Goal: Transaction & Acquisition: Book appointment/travel/reservation

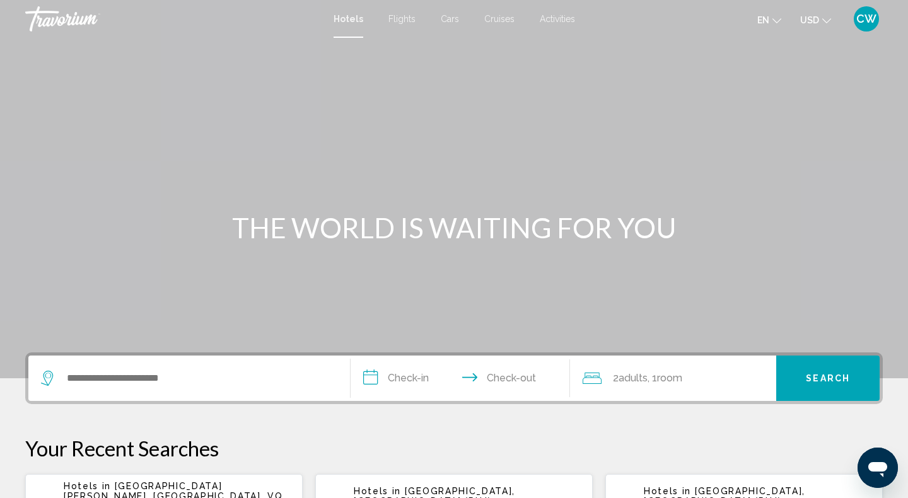
click at [871, 24] on span "CW" at bounding box center [866, 19] width 20 height 13
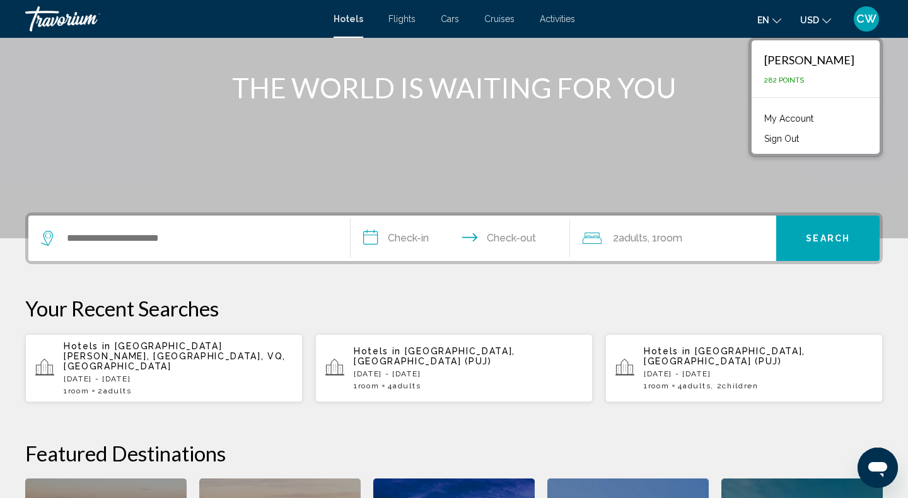
scroll to position [142, 0]
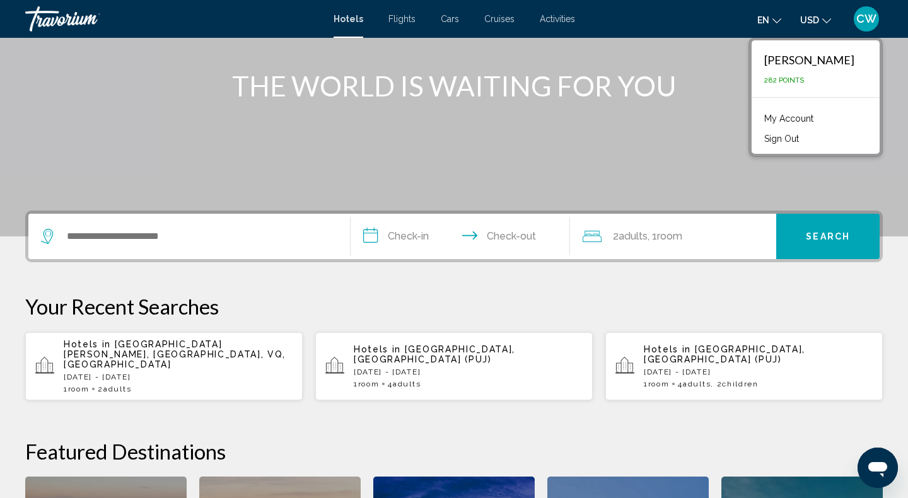
click at [453, 349] on span "[GEOGRAPHIC_DATA], [GEOGRAPHIC_DATA] (PUJ)" at bounding box center [434, 354] width 161 height 20
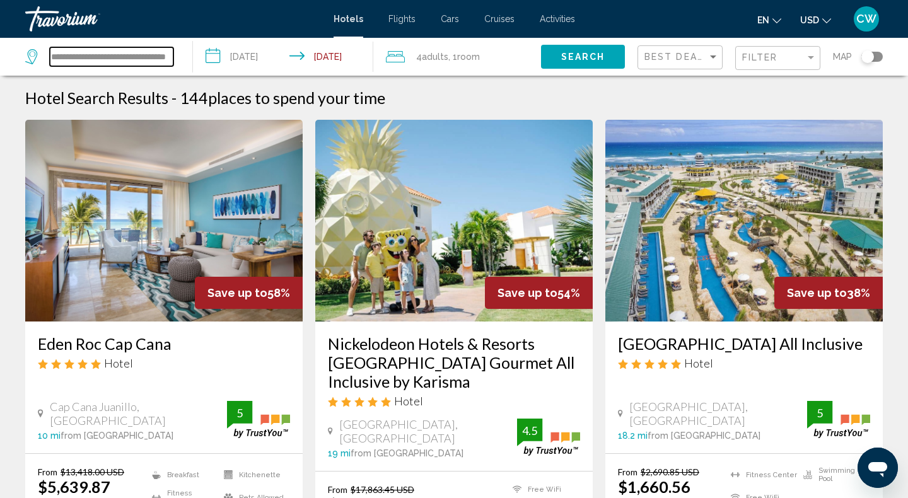
click at [156, 61] on input "**********" at bounding box center [112, 56] width 124 height 19
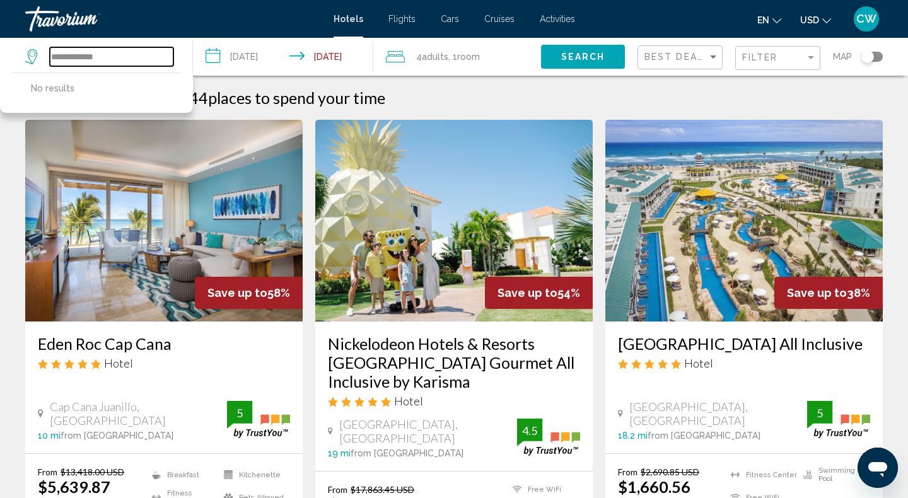
click at [108, 54] on input "**********" at bounding box center [112, 56] width 124 height 19
click at [67, 57] on input "*********" at bounding box center [112, 56] width 124 height 19
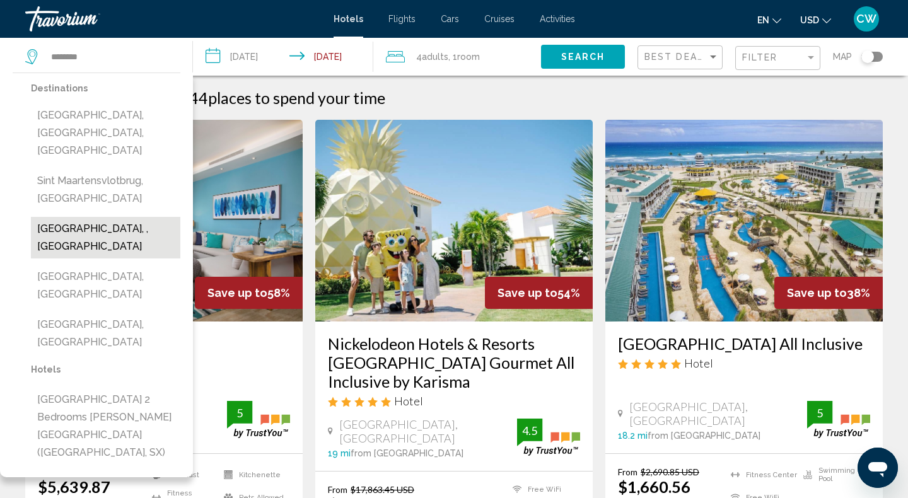
click at [148, 217] on button "[GEOGRAPHIC_DATA], , [GEOGRAPHIC_DATA]" at bounding box center [105, 238] width 149 height 42
type input "**********"
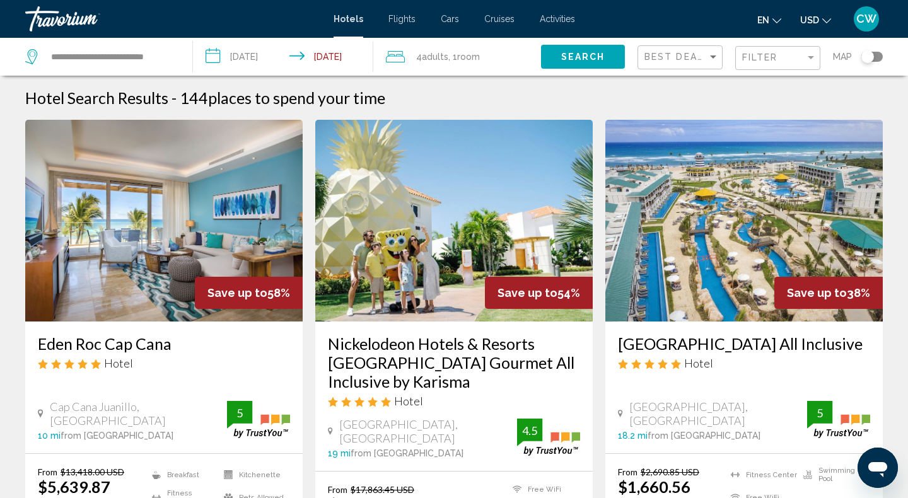
click at [263, 63] on input "**********" at bounding box center [285, 59] width 185 height 42
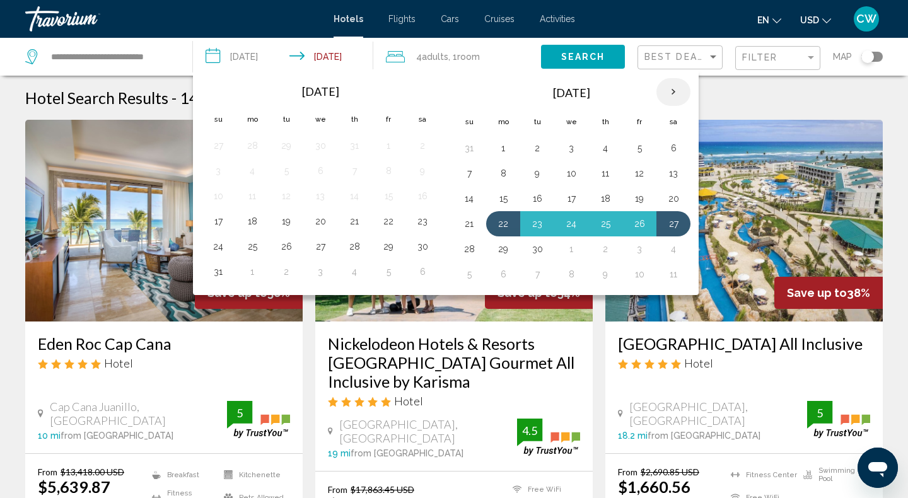
click at [673, 98] on th "Next month" at bounding box center [673, 92] width 34 height 28
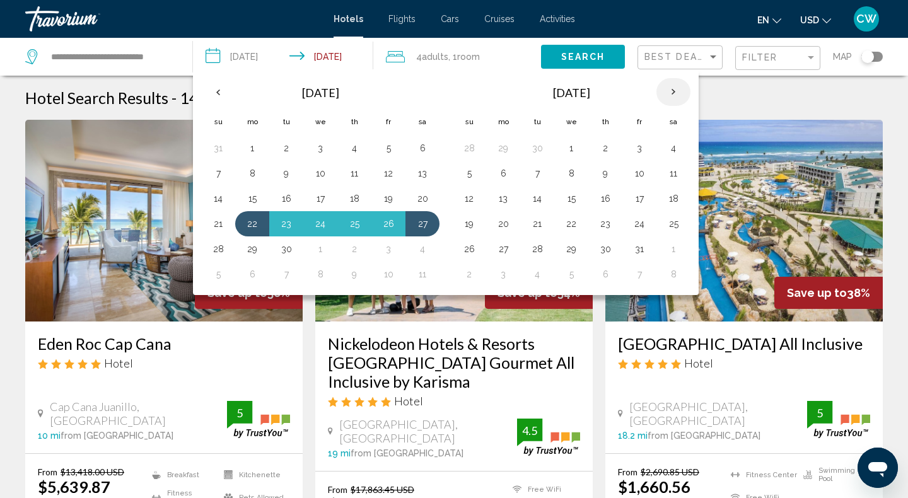
click at [673, 98] on th "Next month" at bounding box center [673, 92] width 34 height 28
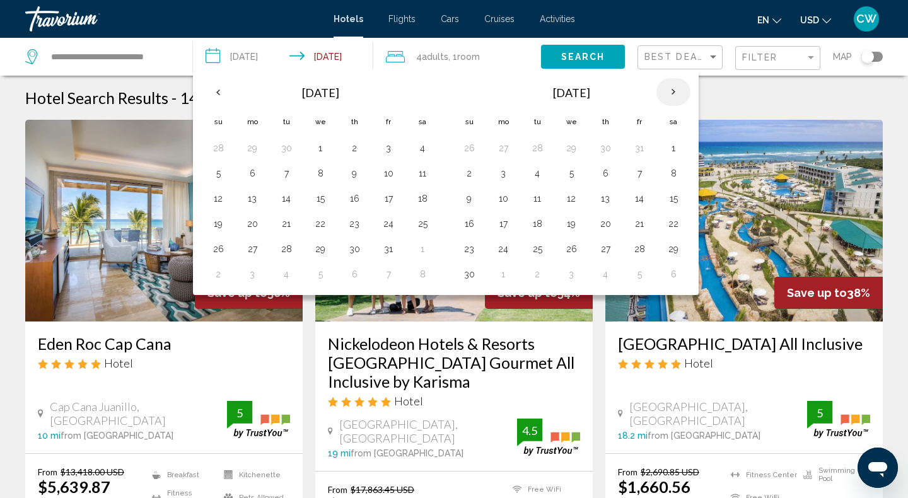
click at [673, 98] on th "Next month" at bounding box center [673, 92] width 34 height 28
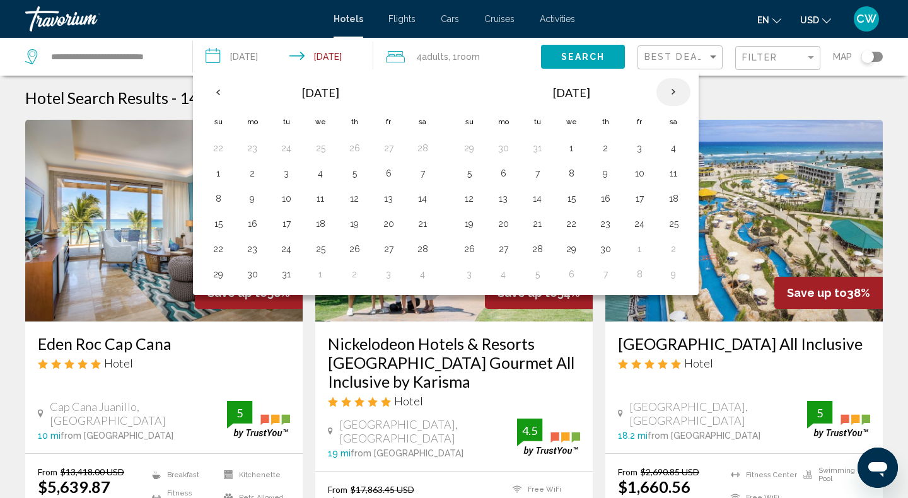
click at [673, 98] on th "Next month" at bounding box center [673, 92] width 34 height 28
click at [390, 148] on button "3" at bounding box center [388, 148] width 20 height 18
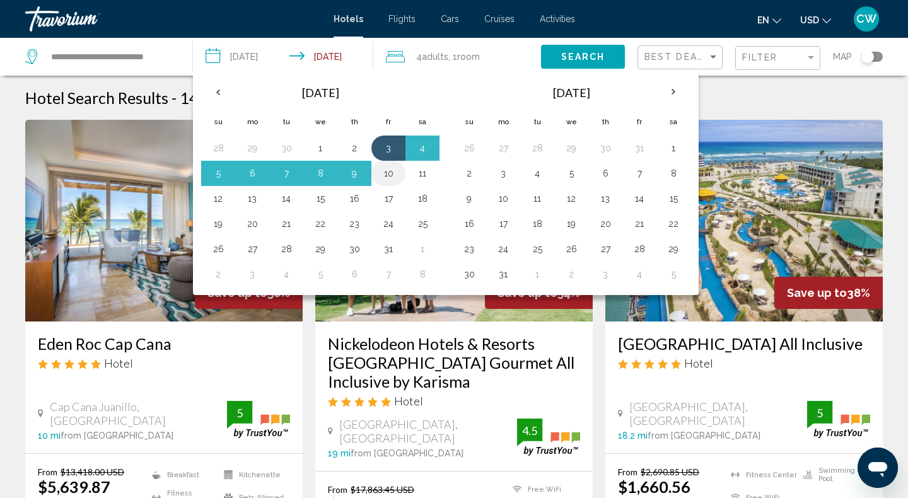
click at [390, 166] on button "10" at bounding box center [388, 174] width 20 height 18
type input "**********"
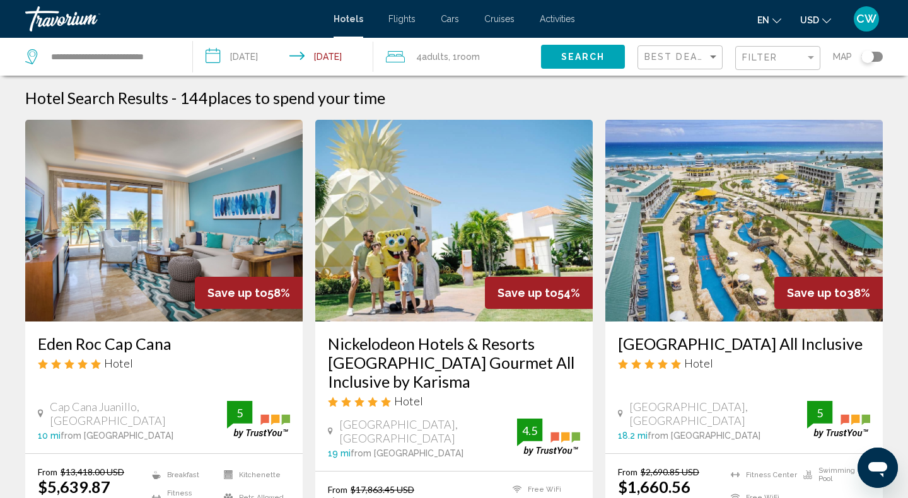
click at [469, 65] on span ", 1 Room rooms" at bounding box center [464, 57] width 32 height 18
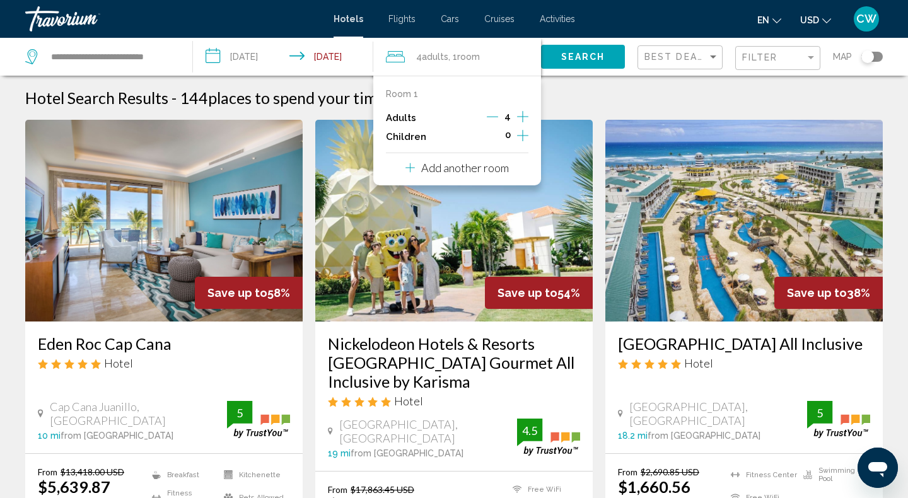
click at [495, 115] on icon "Decrement adults" at bounding box center [492, 116] width 11 height 11
click at [495, 115] on icon "Decrement adults" at bounding box center [493, 116] width 11 height 11
click at [570, 99] on div "Hotel Search Results - 144 places to spend your time" at bounding box center [453, 97] width 857 height 19
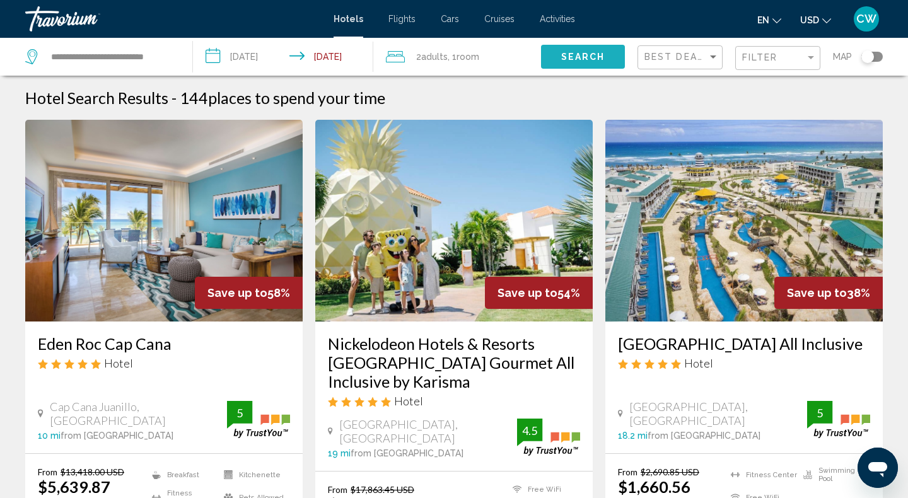
click at [571, 60] on span "Search" at bounding box center [583, 57] width 44 height 10
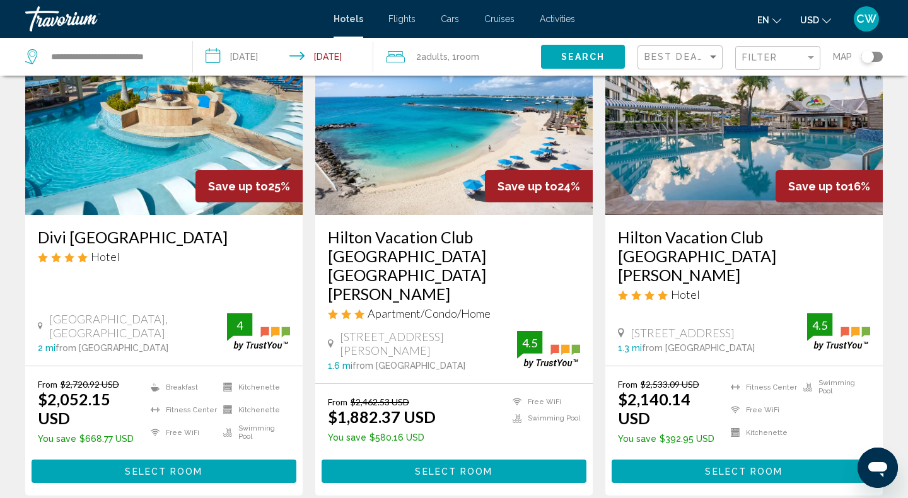
scroll to position [104, 0]
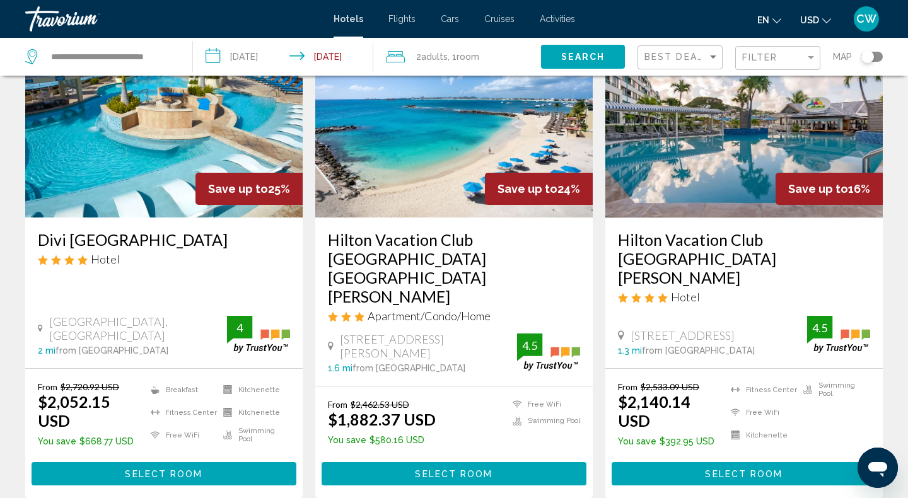
click at [157, 469] on span "Select Room" at bounding box center [164, 474] width 78 height 10
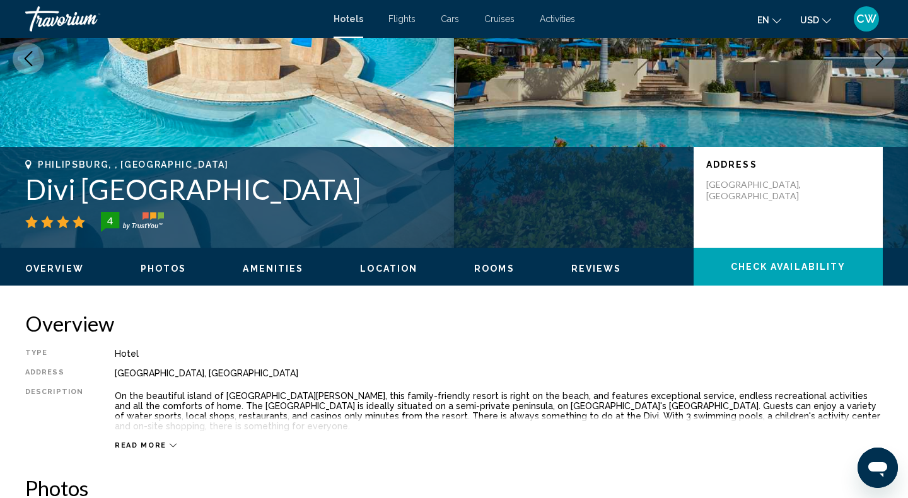
scroll to position [257, 0]
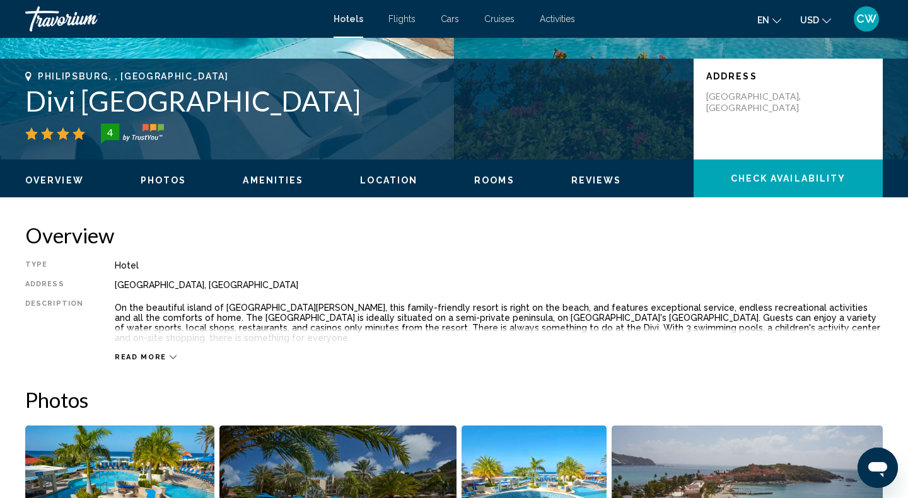
click at [155, 353] on span "Read more" at bounding box center [141, 357] width 52 height 8
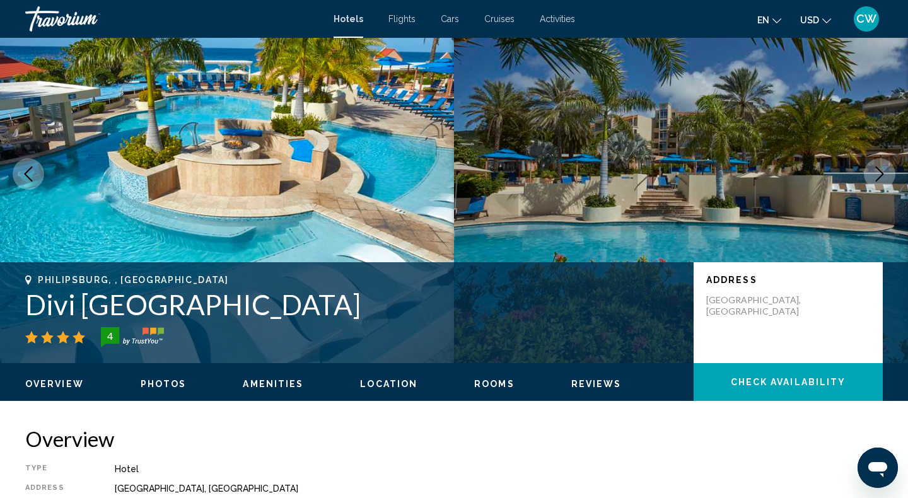
scroll to position [0, 0]
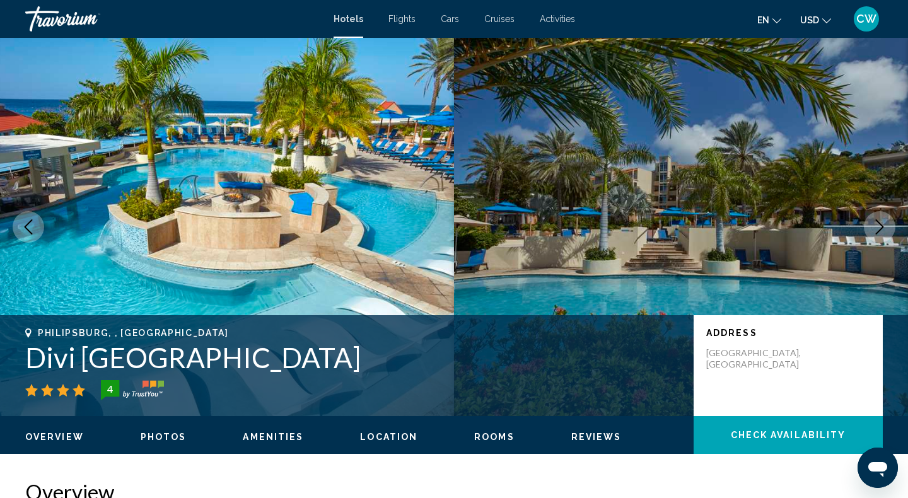
click at [30, 230] on icon "Previous image" at bounding box center [28, 226] width 15 height 15
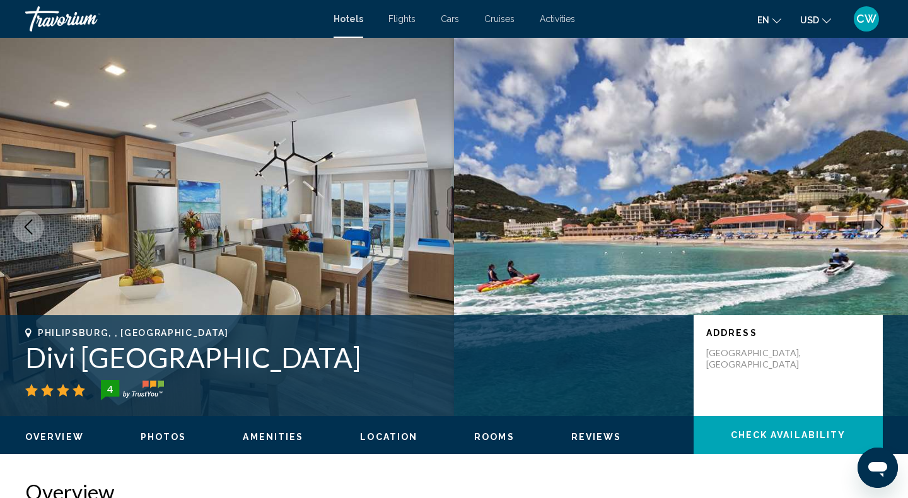
click at [30, 230] on icon "Previous image" at bounding box center [28, 226] width 15 height 15
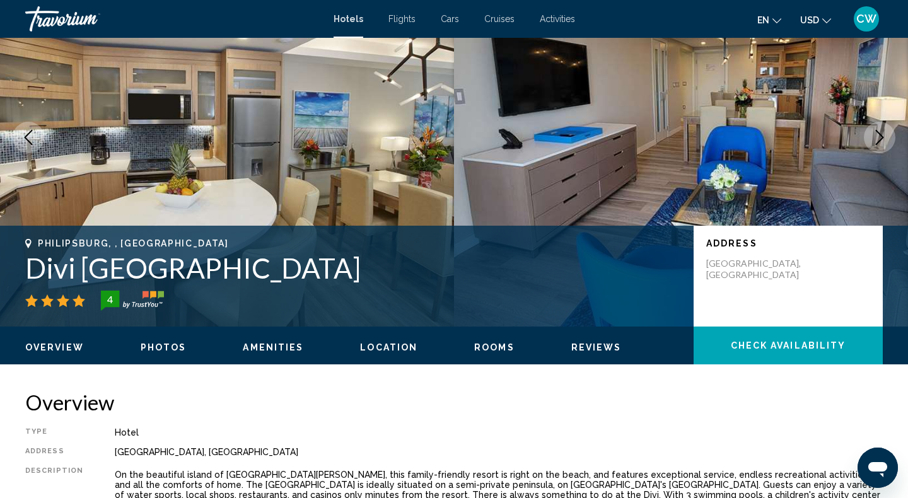
scroll to position [86, 0]
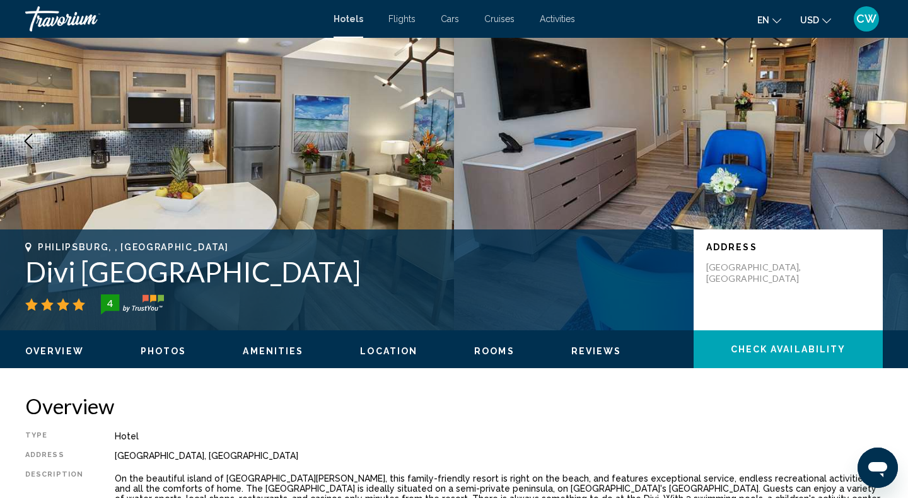
click at [33, 142] on icon "Previous image" at bounding box center [28, 141] width 15 height 15
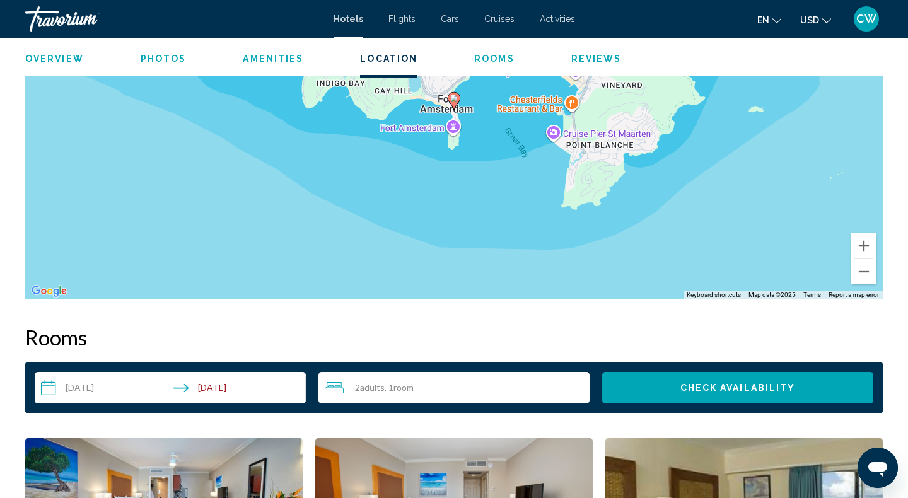
scroll to position [1270, 0]
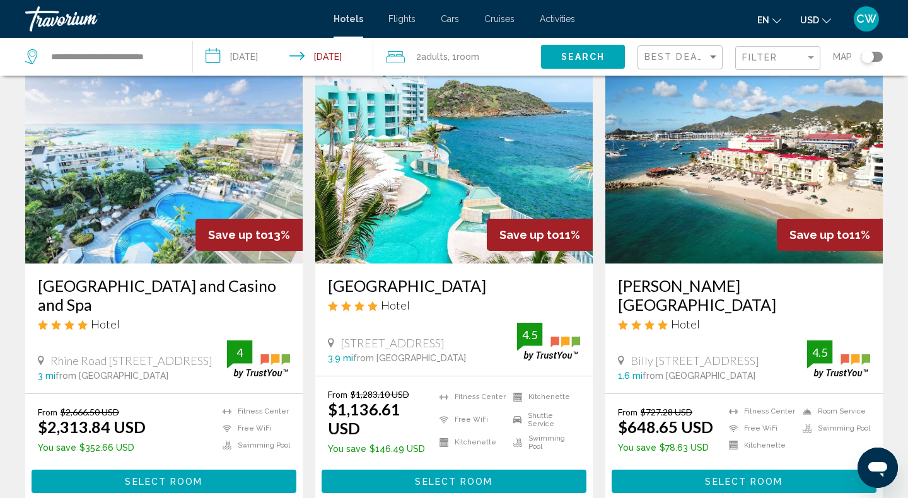
scroll to position [1055, 0]
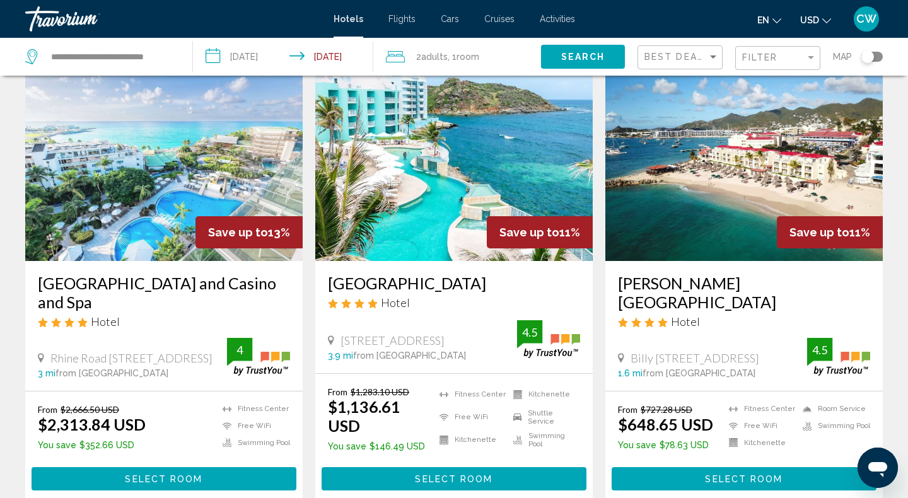
click at [147, 173] on img "Main content" at bounding box center [163, 160] width 277 height 202
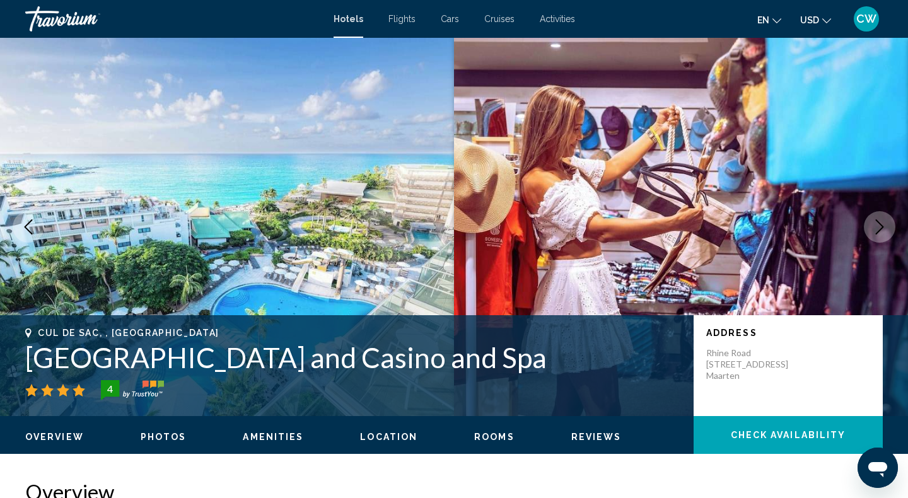
scroll to position [30, 0]
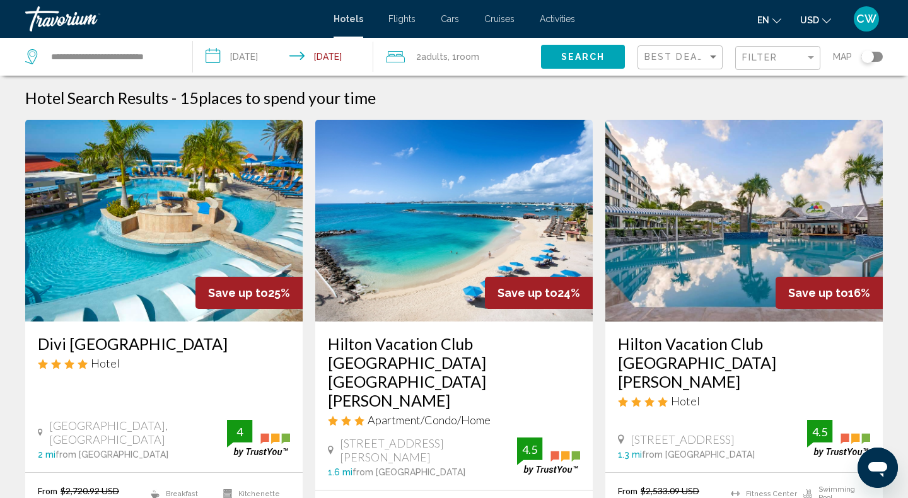
click at [278, 55] on input "**********" at bounding box center [285, 59] width 185 height 42
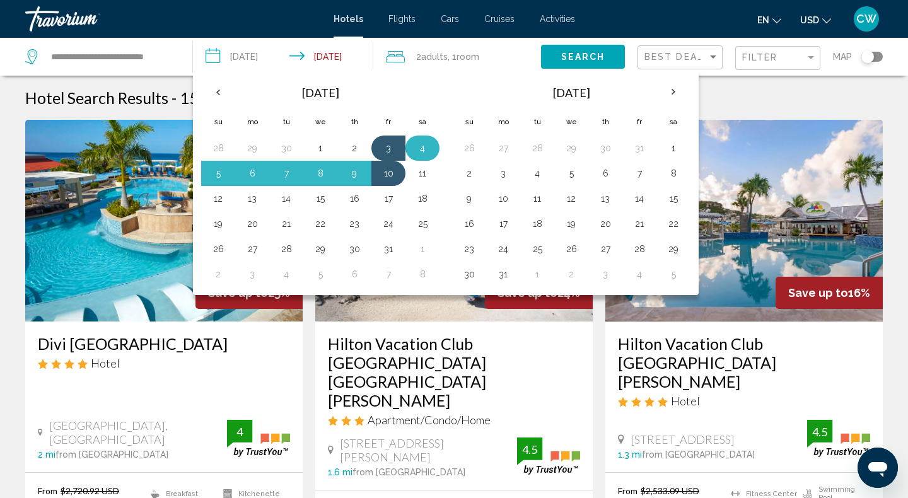
click at [429, 146] on button "4" at bounding box center [422, 148] width 20 height 18
click at [359, 173] on button "9" at bounding box center [354, 174] width 20 height 18
type input "**********"
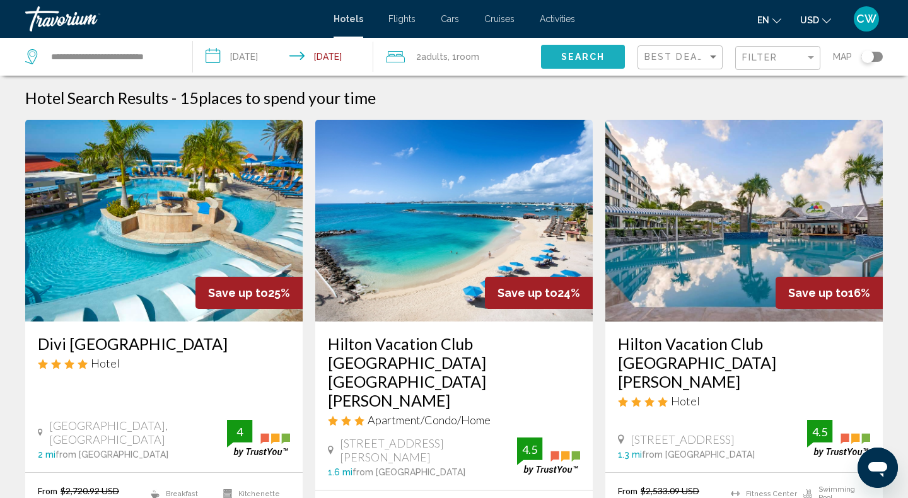
click at [583, 53] on span "Search" at bounding box center [583, 57] width 44 height 10
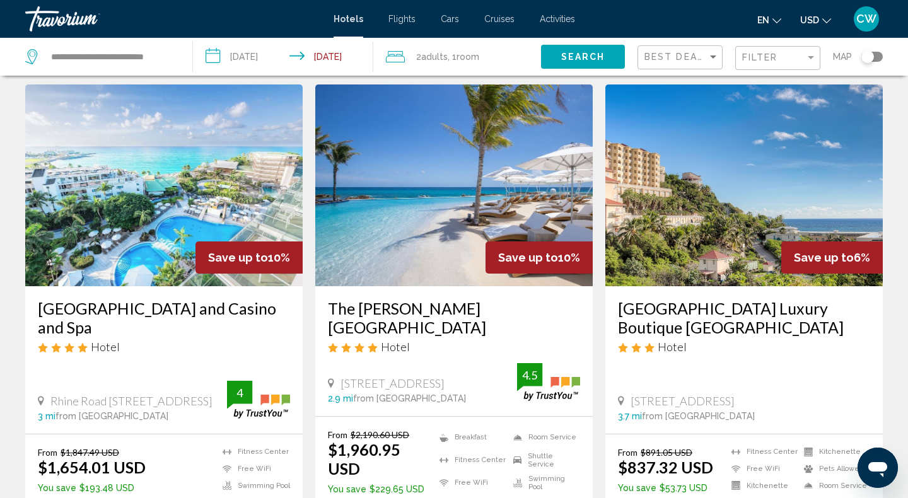
scroll to position [1053, 0]
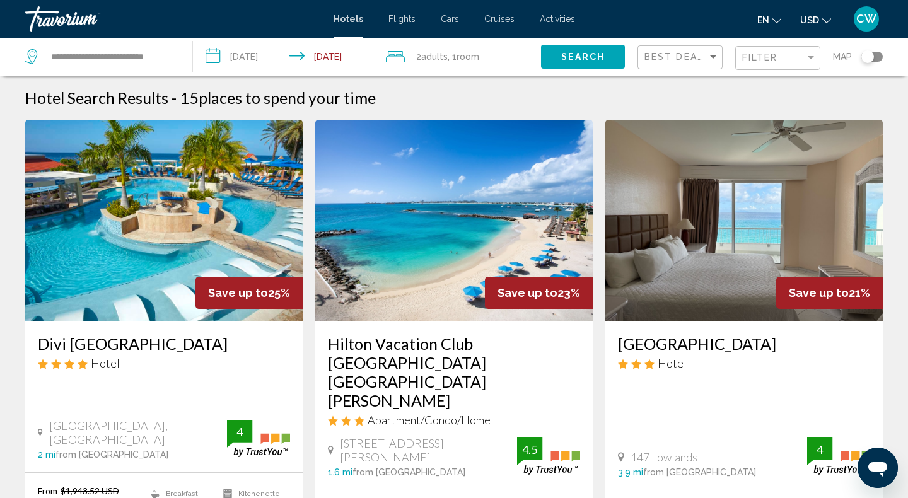
click at [328, 60] on input "**********" at bounding box center [285, 59] width 185 height 42
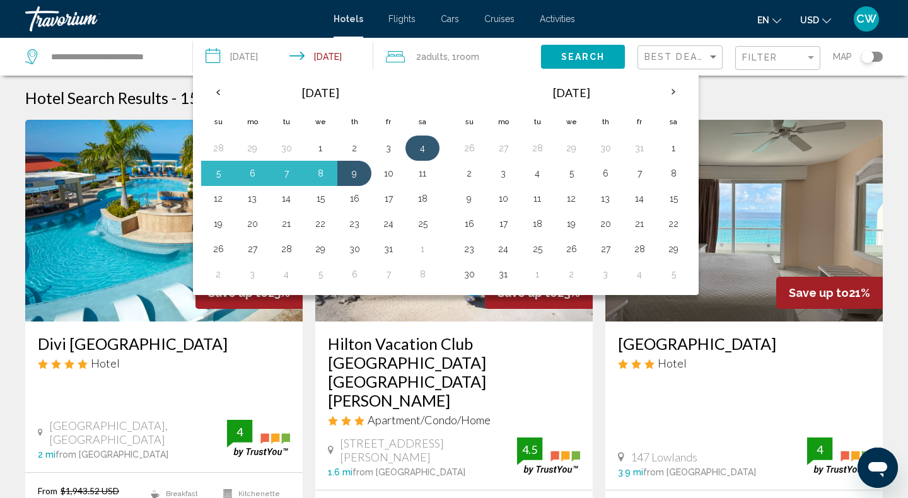
click at [421, 146] on button "4" at bounding box center [422, 148] width 20 height 18
click at [393, 174] on button "10" at bounding box center [388, 174] width 20 height 18
type input "**********"
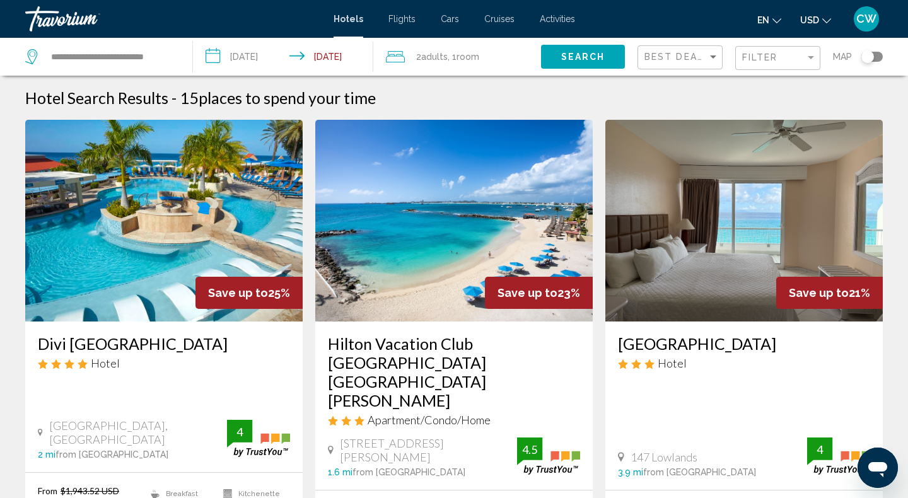
click at [585, 61] on span "Search" at bounding box center [583, 57] width 44 height 10
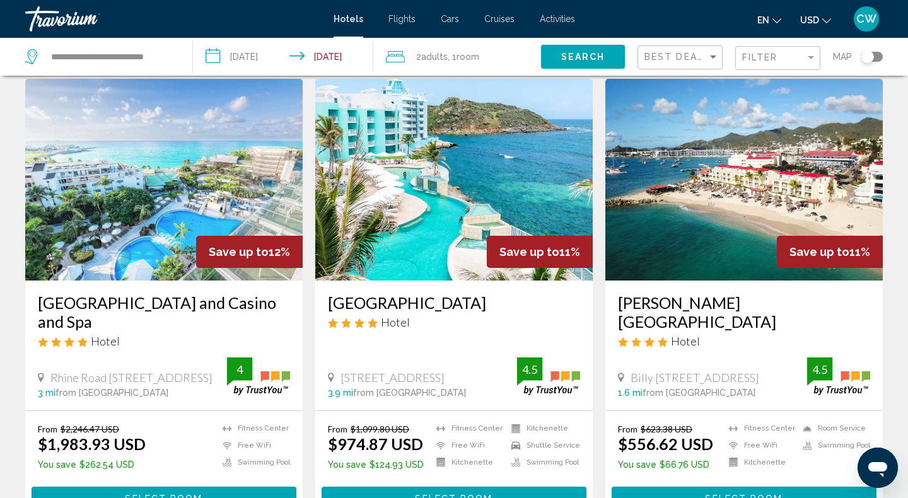
scroll to position [1055, 0]
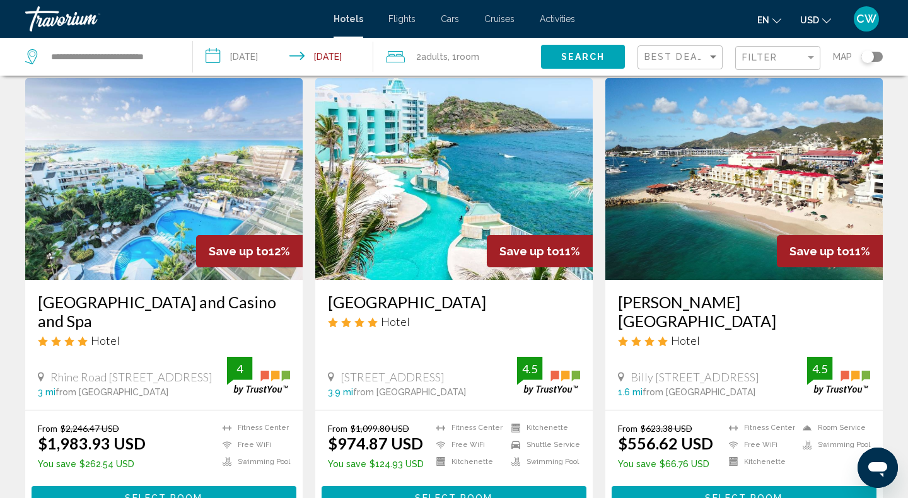
click at [177, 493] on span "Select Room" at bounding box center [164, 498] width 78 height 10
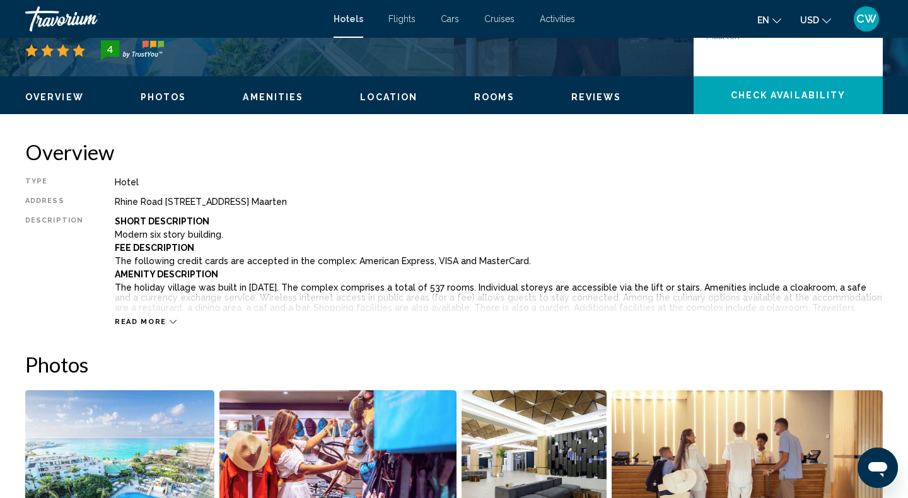
scroll to position [320, 0]
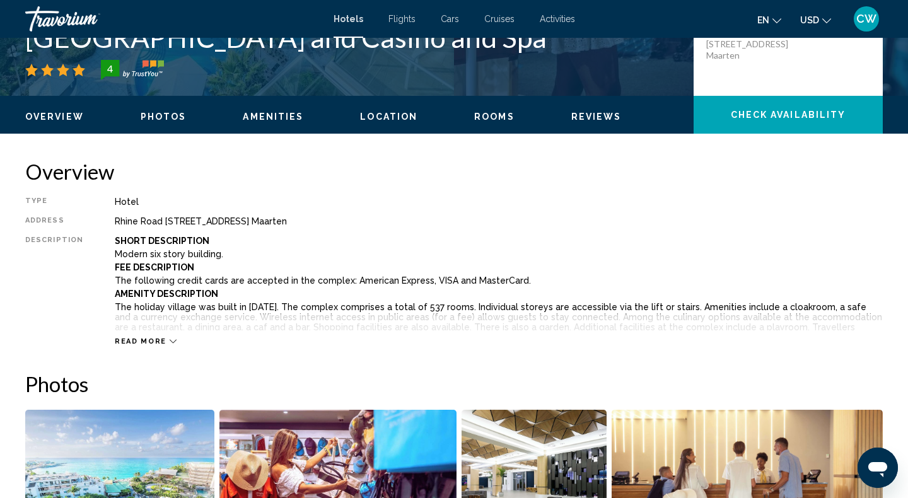
click at [148, 340] on span "Read more" at bounding box center [141, 341] width 52 height 8
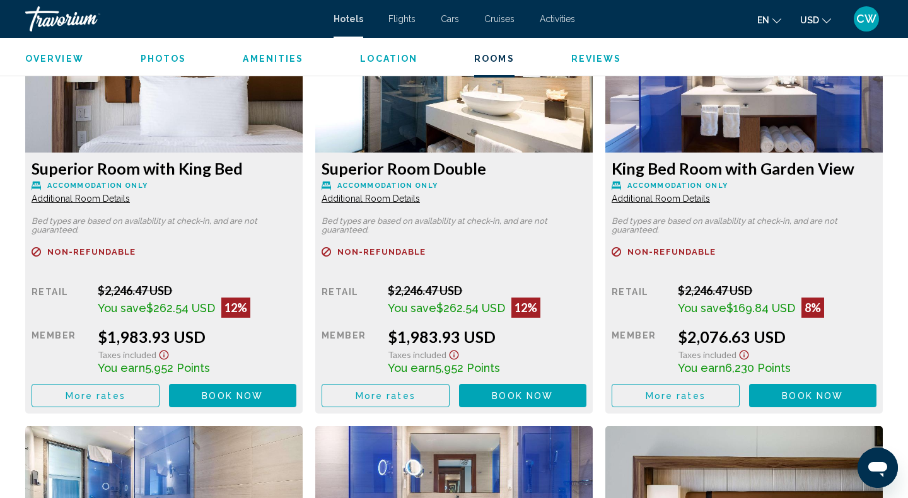
scroll to position [1900, 0]
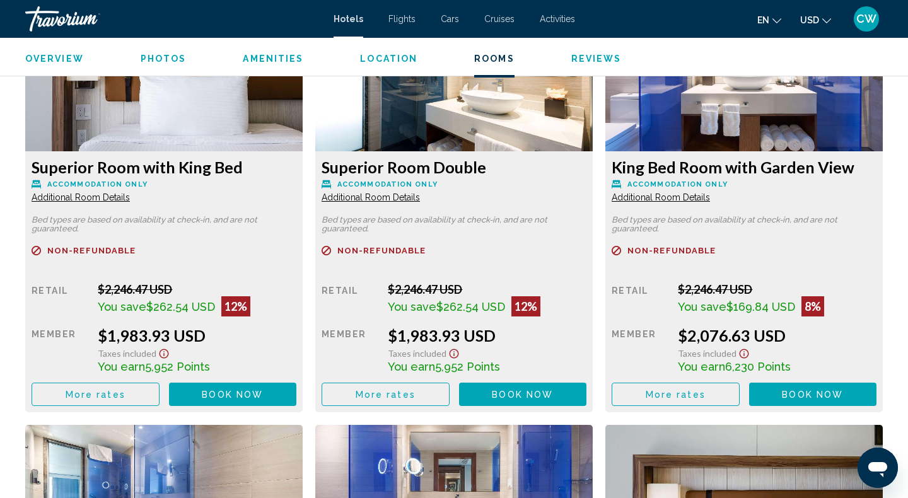
click at [119, 194] on span "Additional Room Details" at bounding box center [81, 197] width 98 height 10
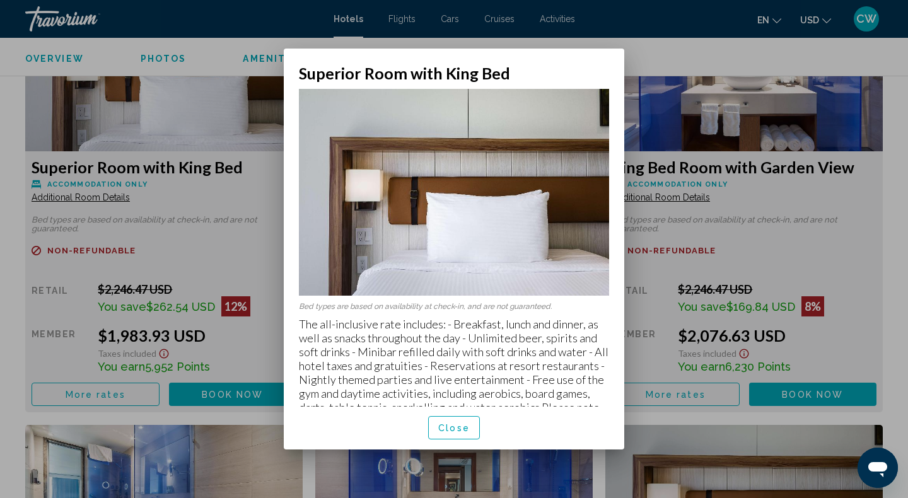
scroll to position [21, 0]
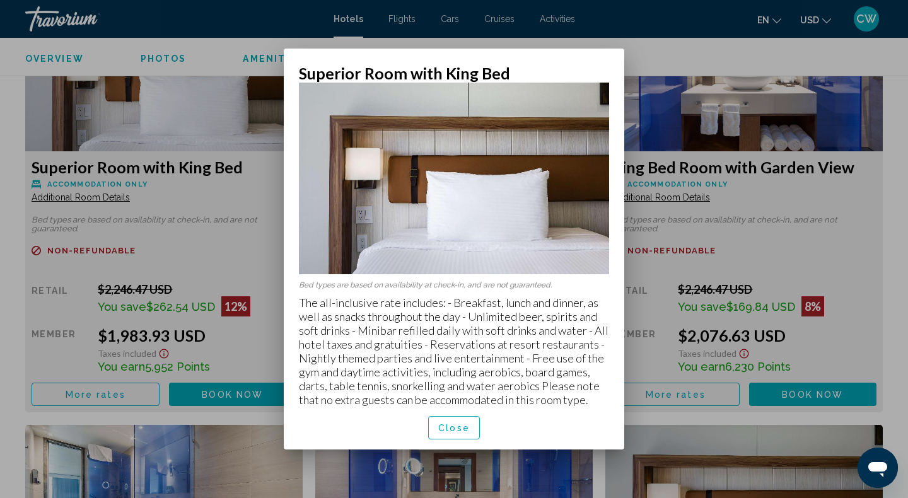
click at [467, 427] on span "Close" at bounding box center [454, 428] width 32 height 10
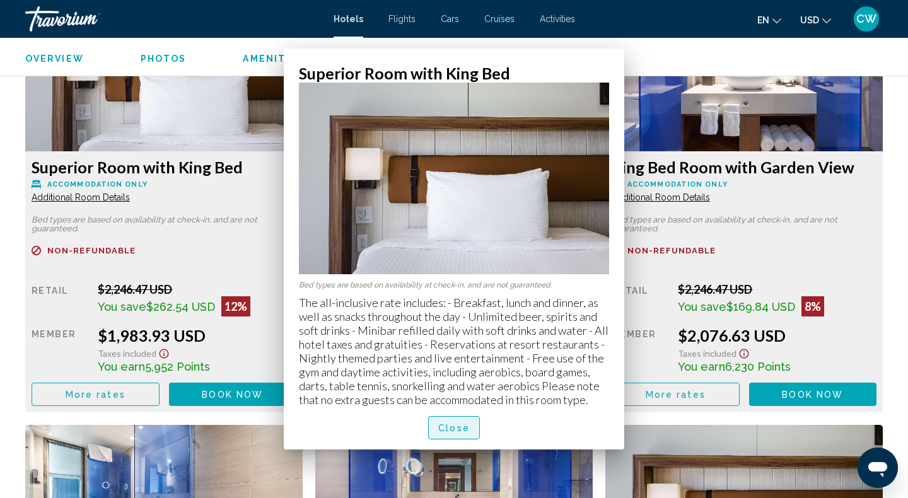
scroll to position [1900, 0]
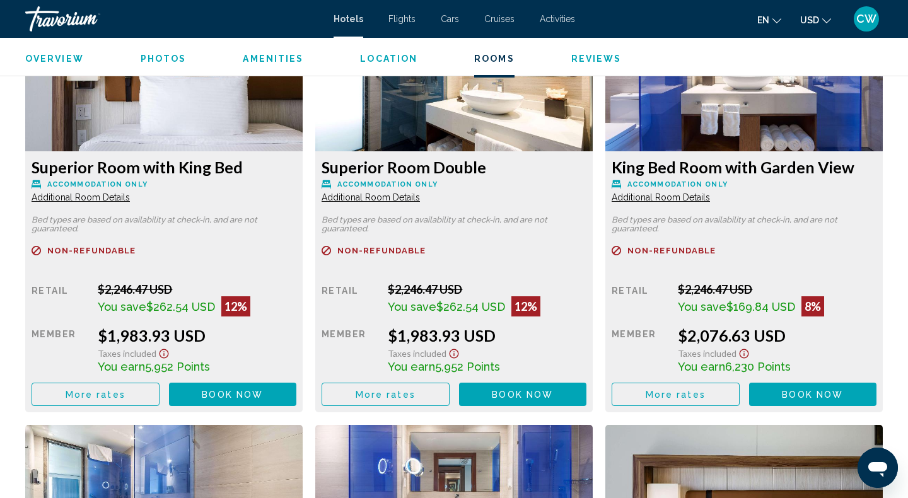
click at [130, 198] on span "Additional Room Details" at bounding box center [81, 197] width 98 height 10
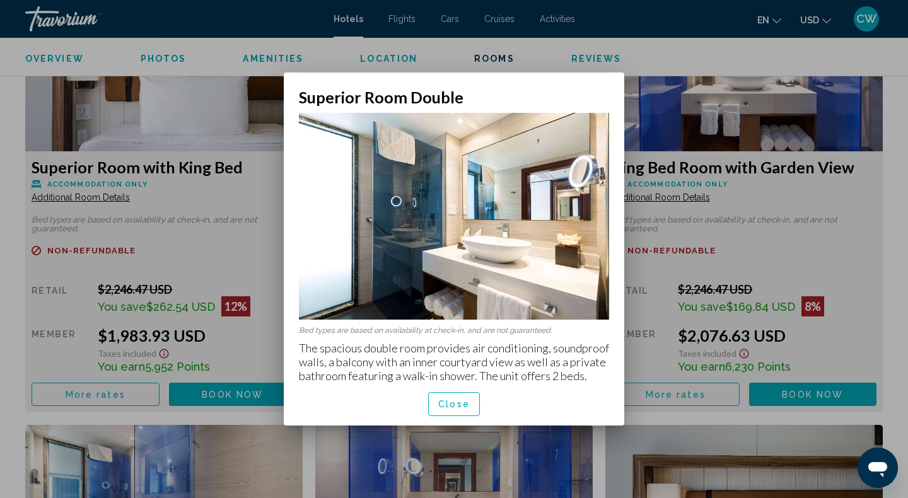
click at [455, 412] on button "Close" at bounding box center [454, 403] width 52 height 23
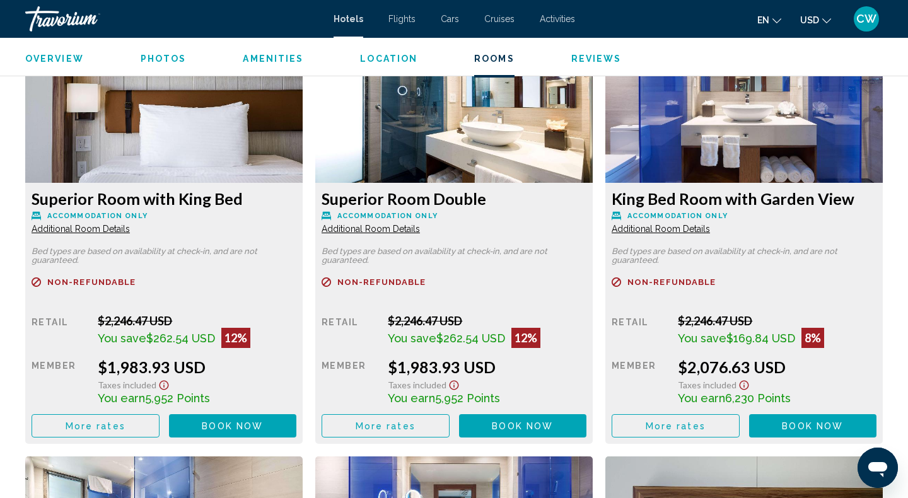
scroll to position [1867, 0]
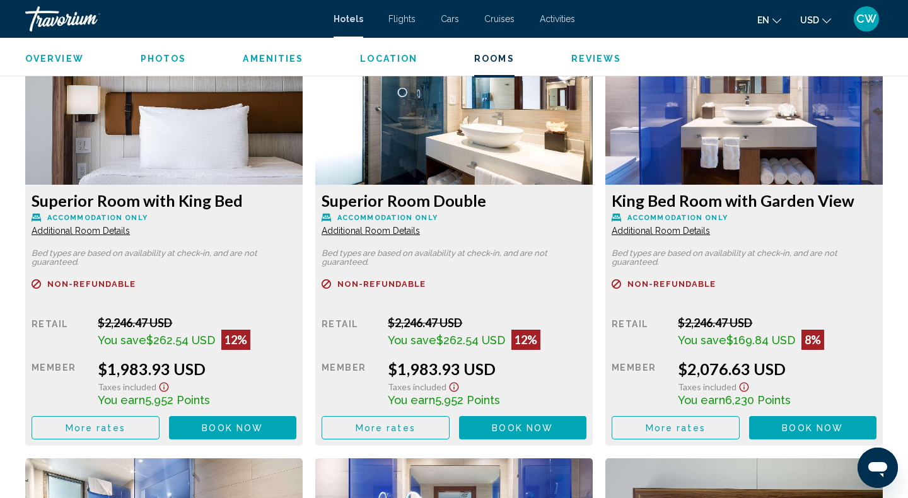
click at [115, 231] on span "Additional Room Details" at bounding box center [81, 231] width 98 height 10
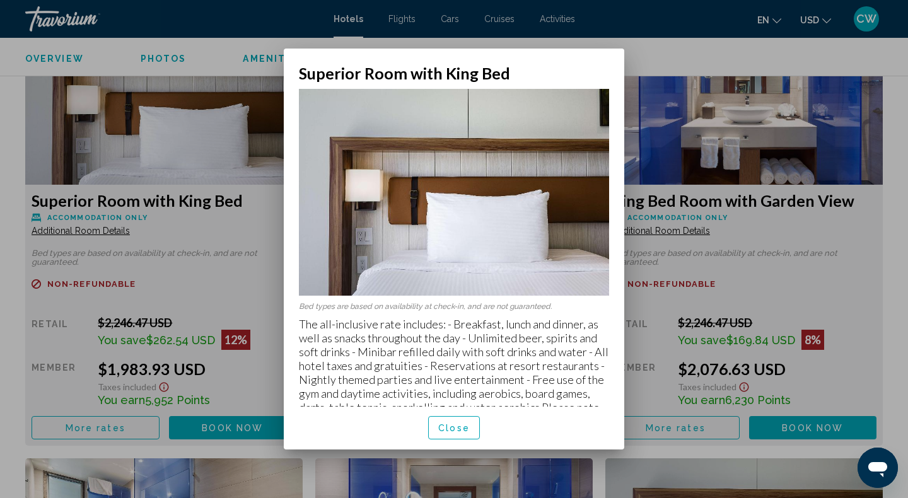
scroll to position [21, 0]
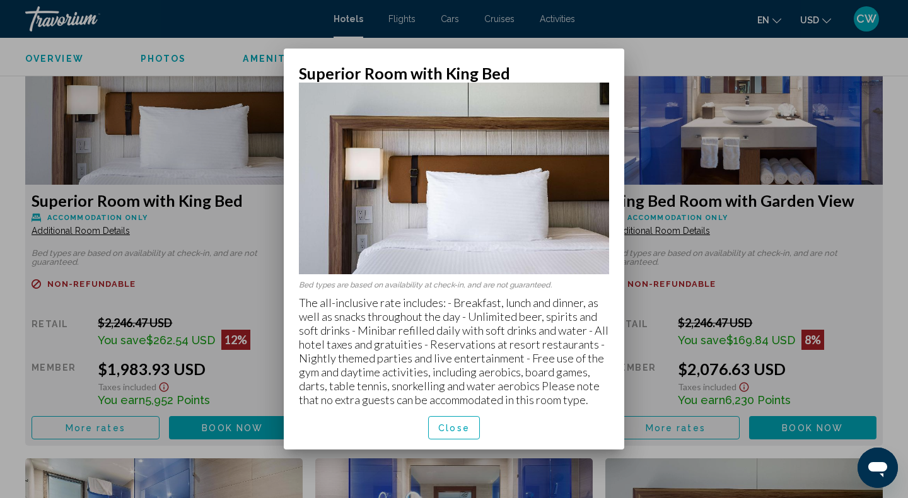
click at [454, 427] on span "Close" at bounding box center [454, 428] width 32 height 10
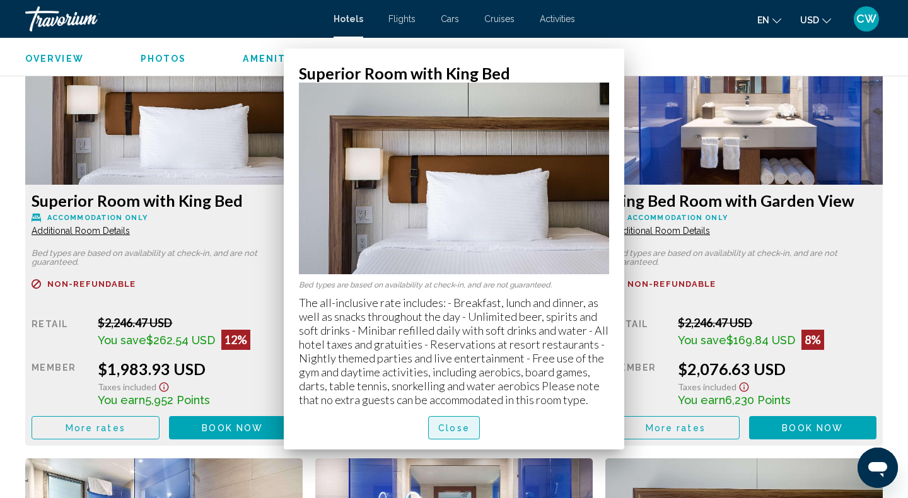
scroll to position [1867, 0]
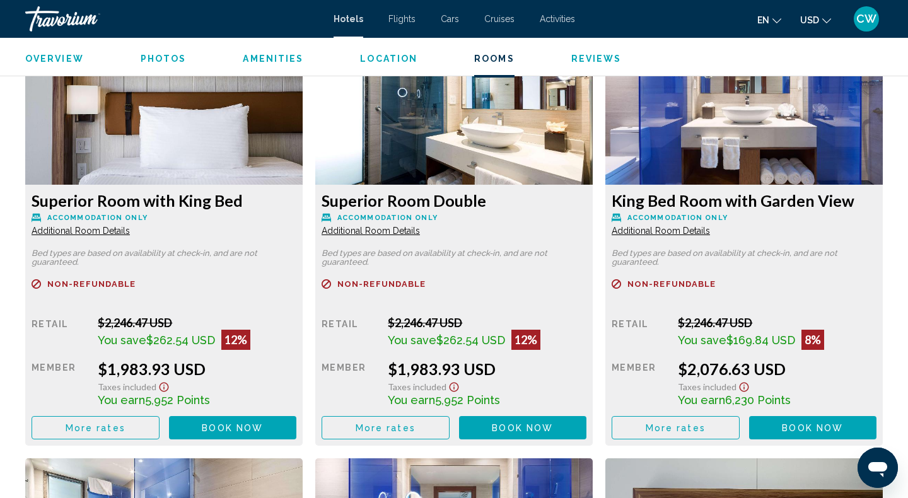
click at [869, 18] on span "CW" at bounding box center [866, 19] width 20 height 13
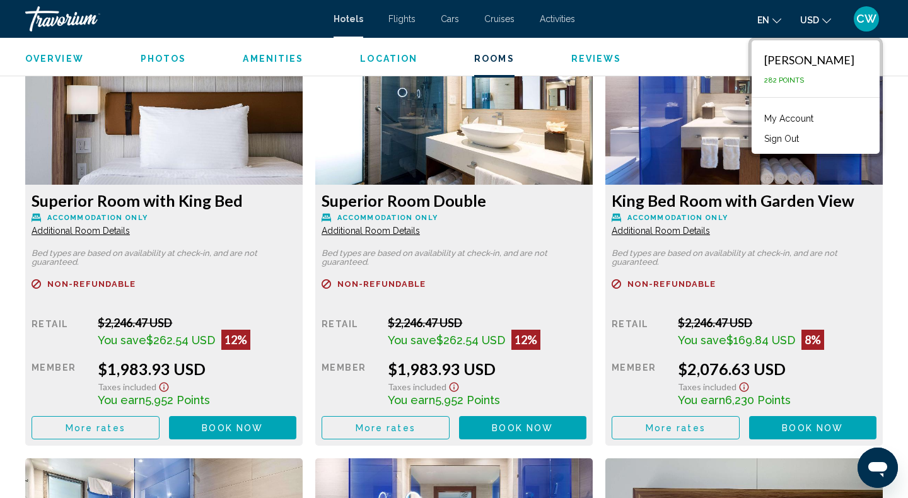
click at [211, 427] on span "Book now" at bounding box center [232, 428] width 61 height 10
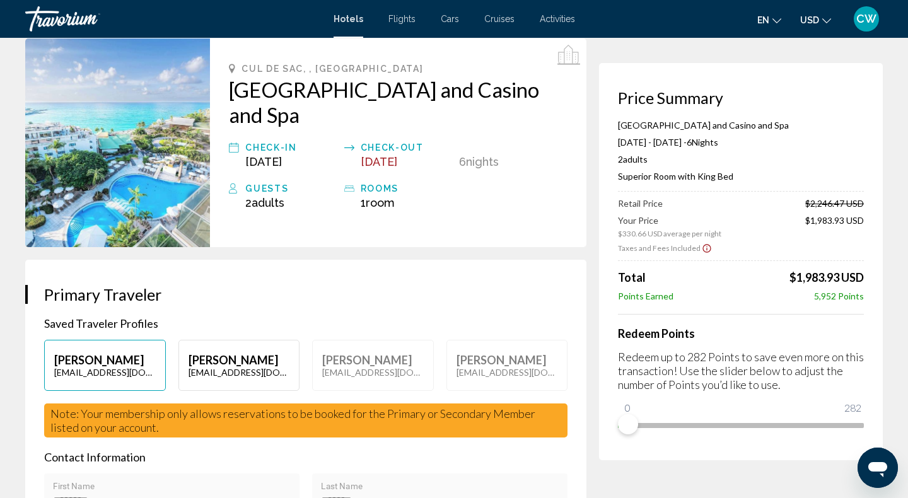
scroll to position [51, 0]
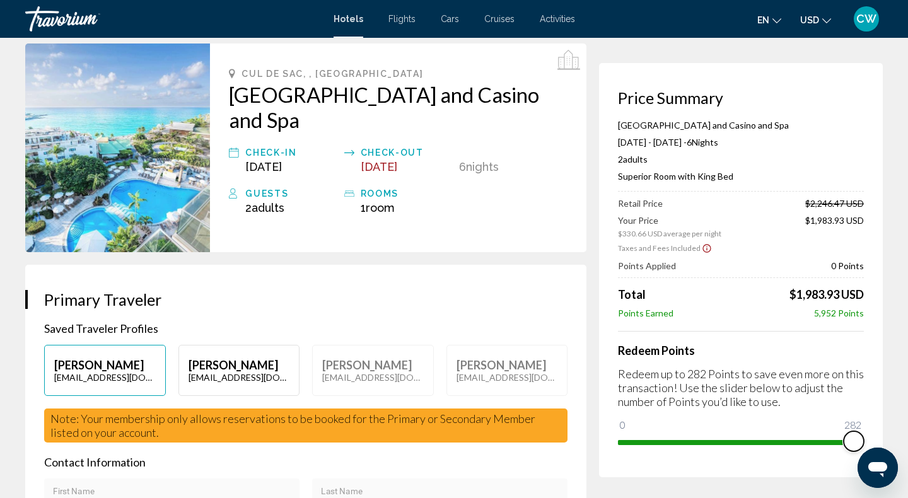
drag, startPoint x: 622, startPoint y: 424, endPoint x: 865, endPoint y: 436, distance: 243.0
click at [865, 436] on div "Price Summary [GEOGRAPHIC_DATA] and Casino and Spa [DATE] - [DATE] - 6 Night Ni…" at bounding box center [741, 270] width 284 height 414
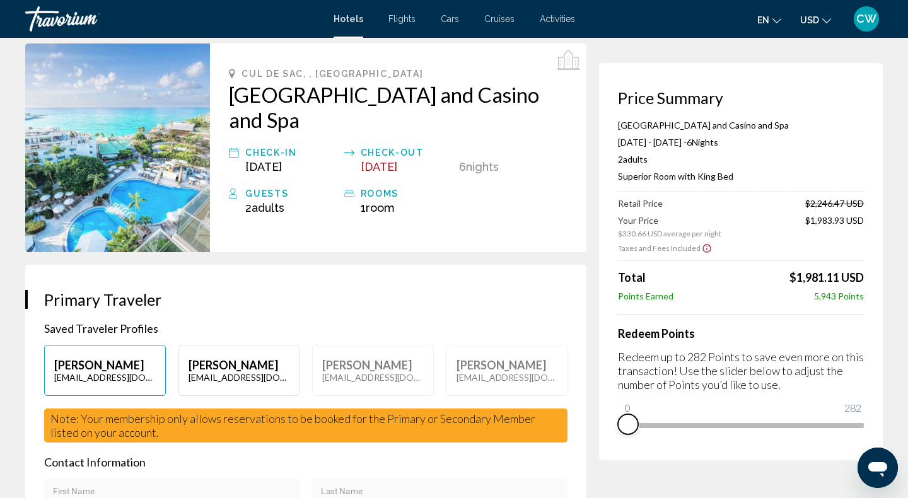
drag, startPoint x: 851, startPoint y: 436, endPoint x: 594, endPoint y: 422, distance: 257.6
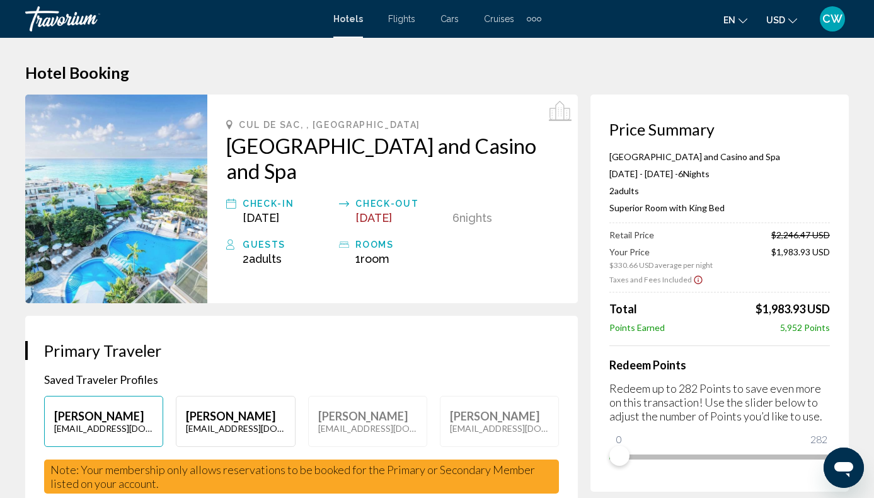
scroll to position [23, 0]
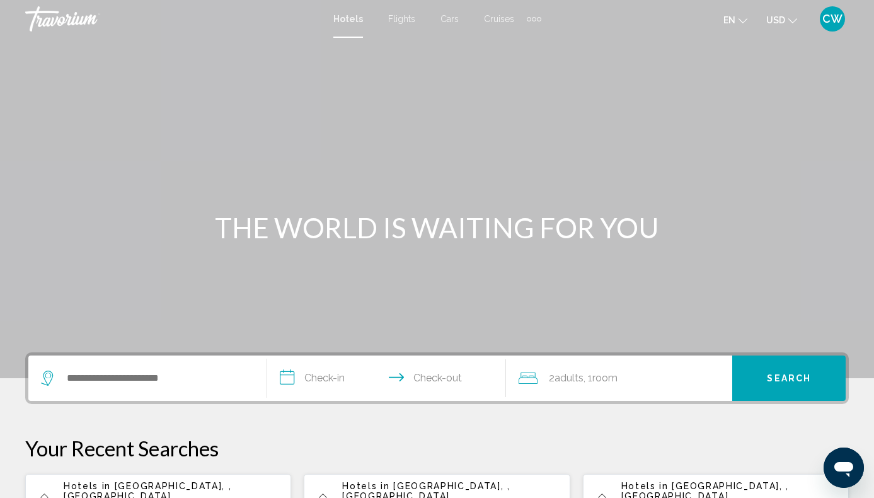
click at [538, 25] on div "Extra navigation items" at bounding box center [534, 18] width 15 height 19
click at [528, 52] on link "Activities" at bounding box center [514, 42] width 48 height 23
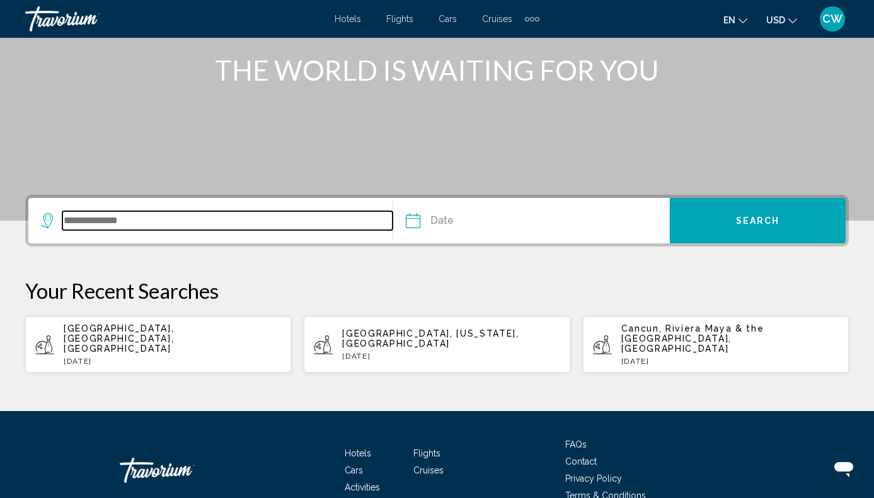
click at [197, 211] on input "Search widget" at bounding box center [227, 220] width 330 height 19
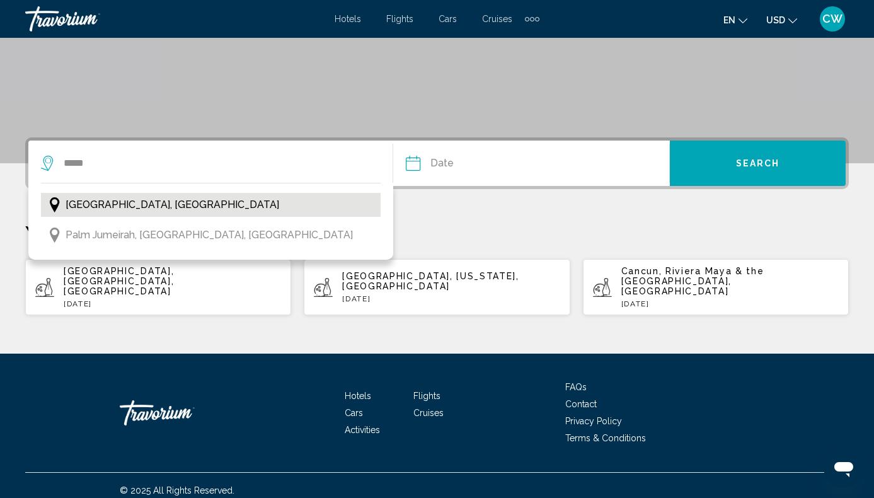
click at [133, 200] on span "[GEOGRAPHIC_DATA], [GEOGRAPHIC_DATA]" at bounding box center [173, 205] width 214 height 18
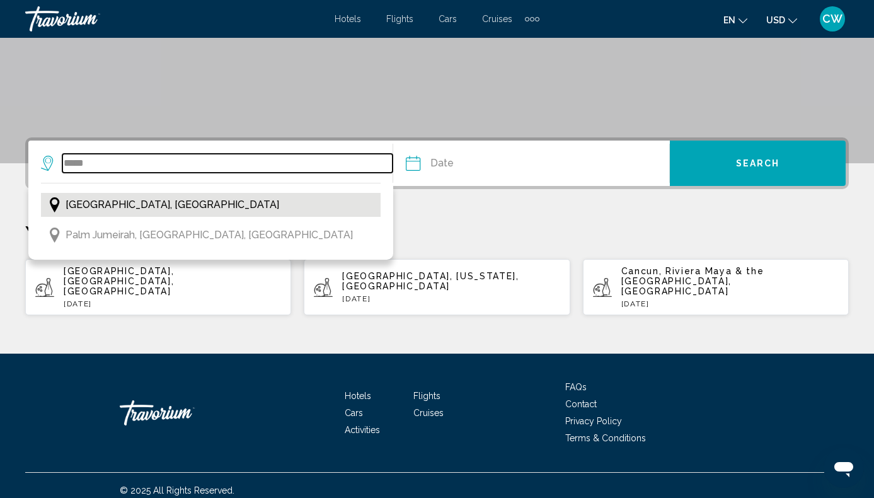
type input "**********"
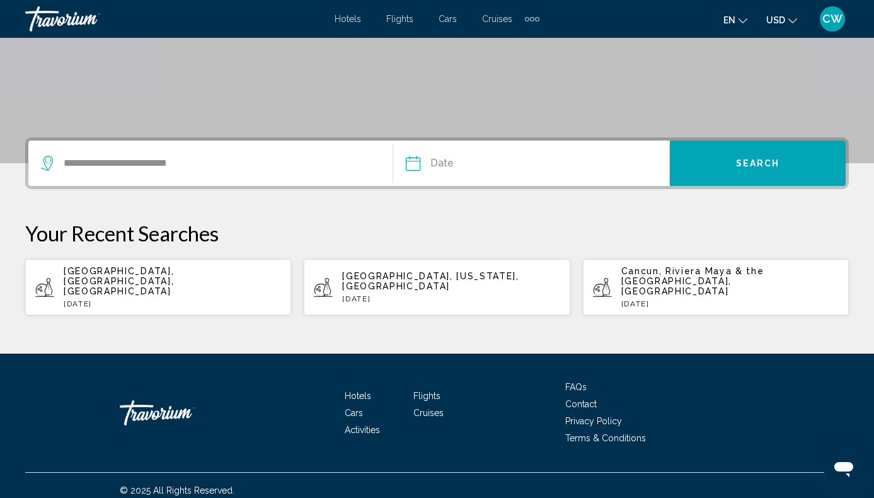
click at [439, 158] on input "Date" at bounding box center [471, 165] width 137 height 49
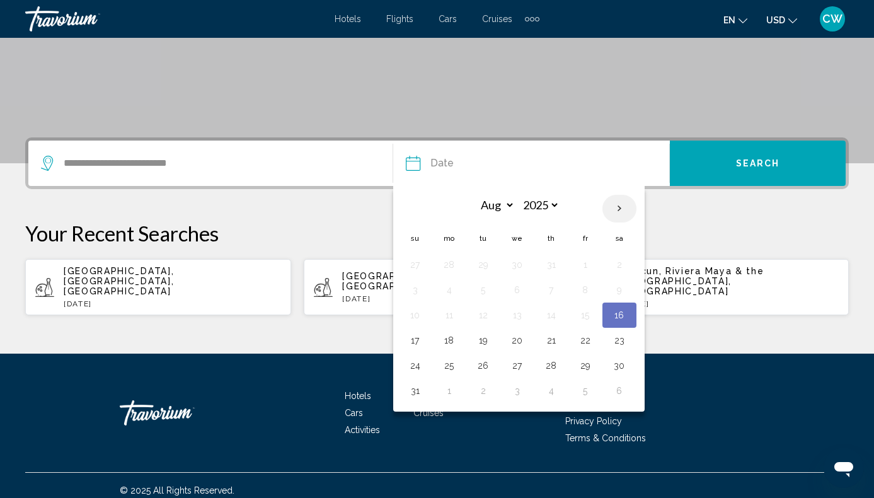
click at [620, 209] on th "Next month" at bounding box center [620, 209] width 34 height 28
select select "*"
click at [448, 315] on button "15" at bounding box center [449, 315] width 20 height 18
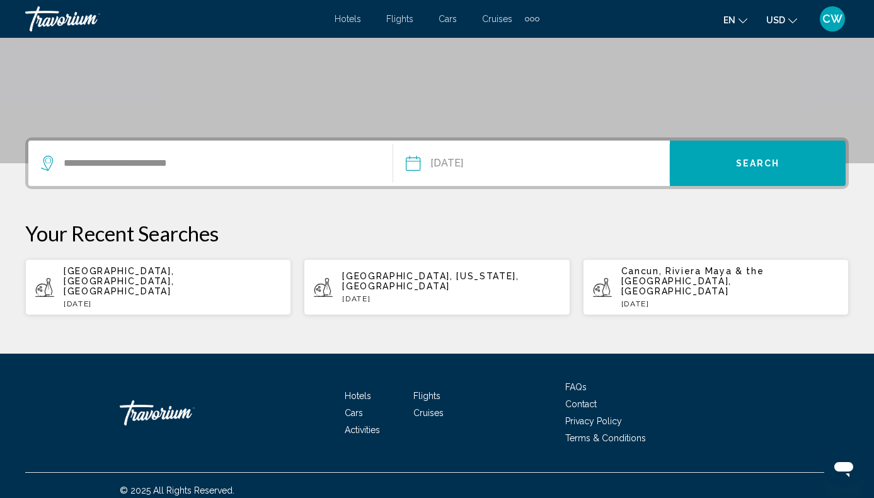
click at [497, 174] on input "**********" at bounding box center [471, 165] width 137 height 49
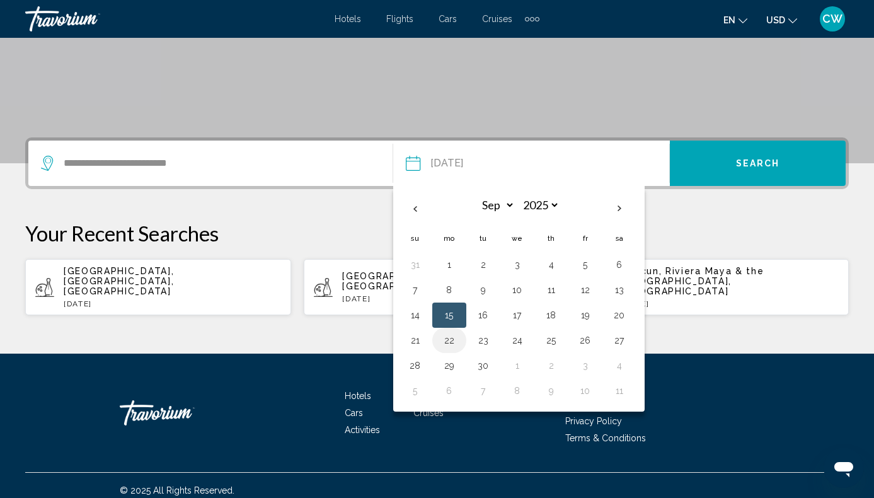
click at [450, 342] on button "22" at bounding box center [449, 341] width 20 height 18
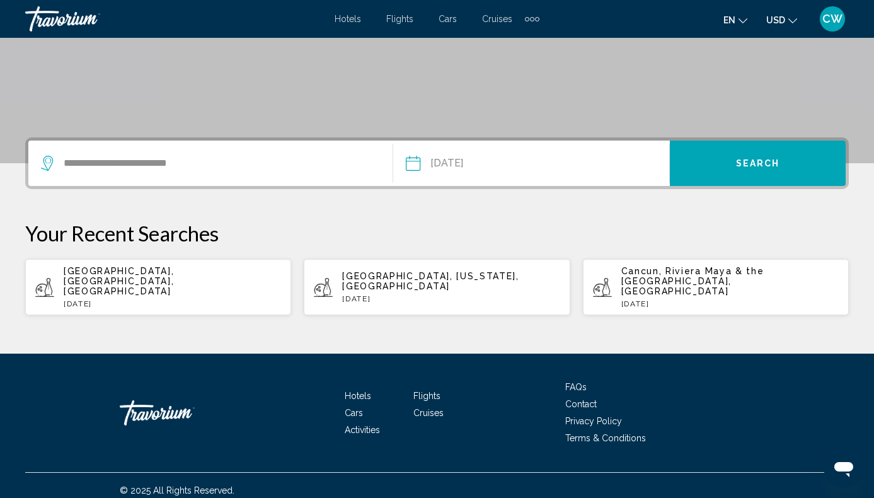
click at [446, 169] on input "**********" at bounding box center [471, 165] width 137 height 49
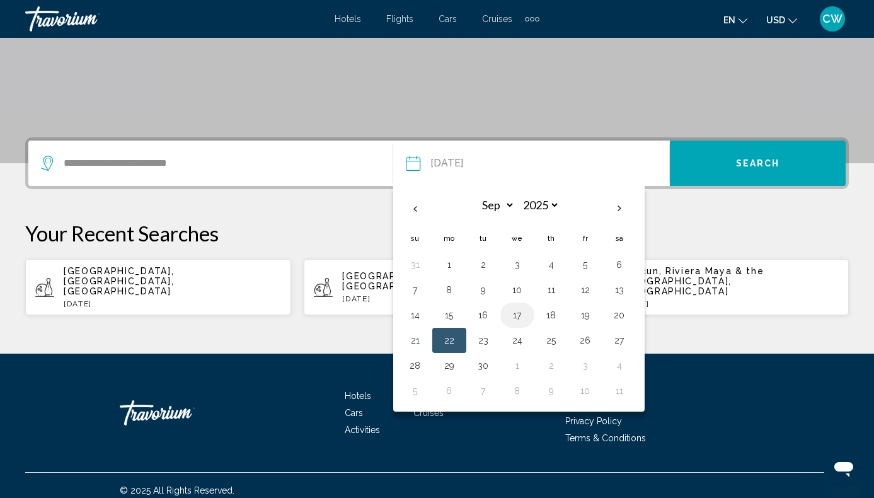
click at [517, 317] on button "17" at bounding box center [518, 315] width 20 height 18
type input "**********"
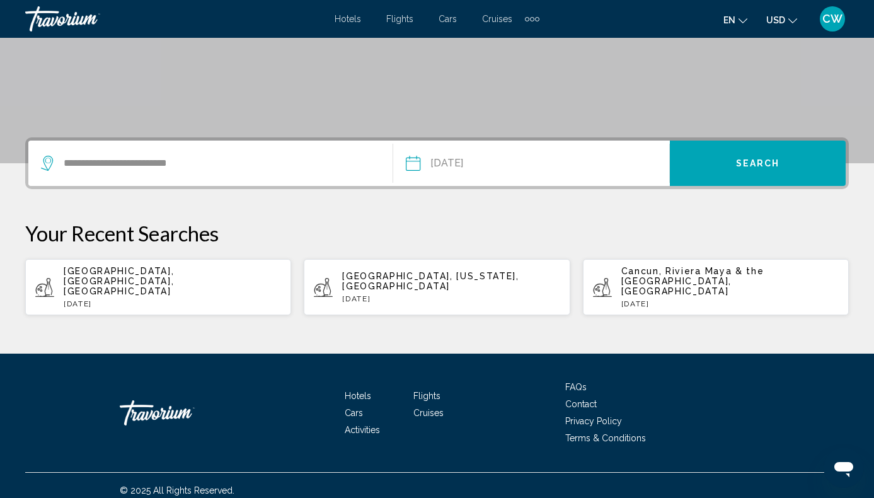
click at [752, 178] on button "Search" at bounding box center [758, 163] width 176 height 45
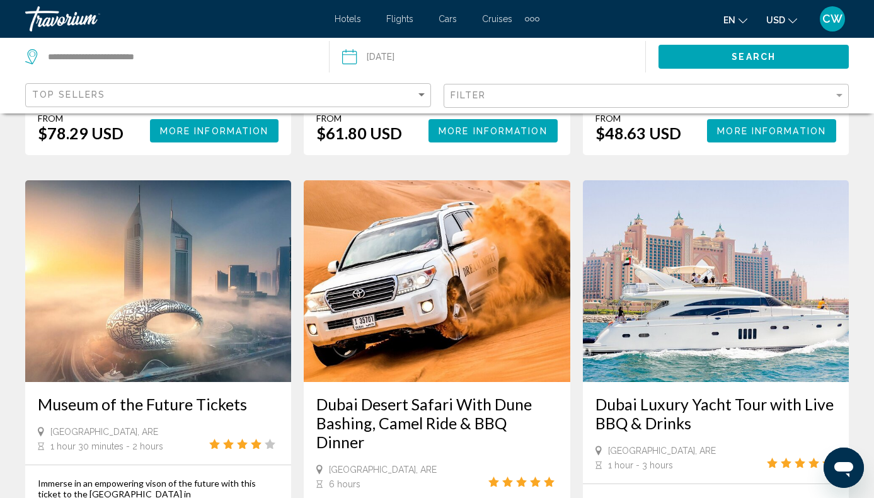
scroll to position [1174, 0]
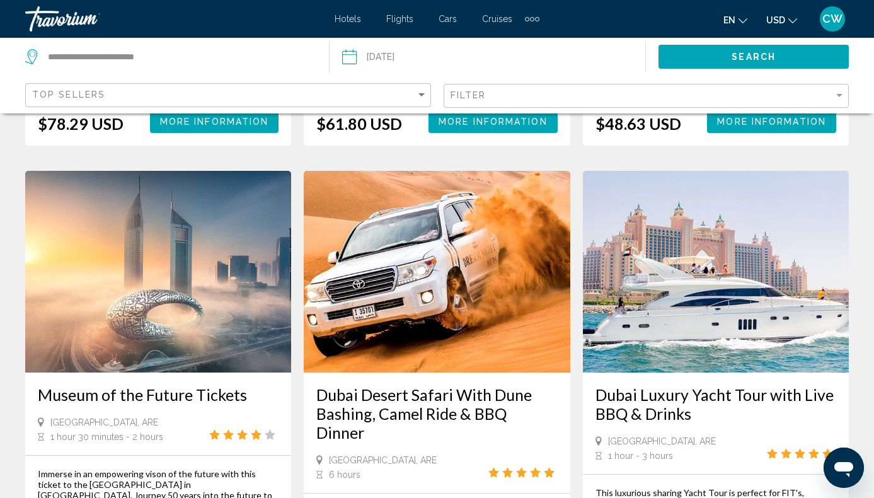
click at [137, 276] on img "Main content" at bounding box center [158, 272] width 266 height 202
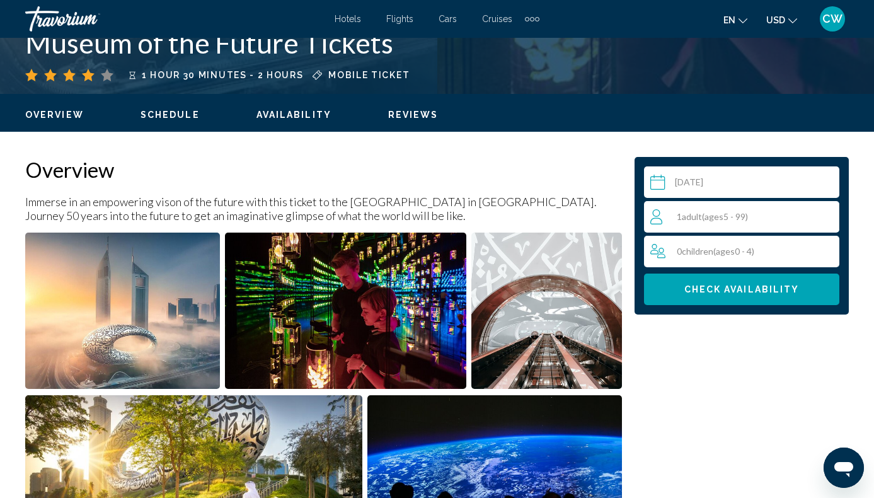
scroll to position [545, 0]
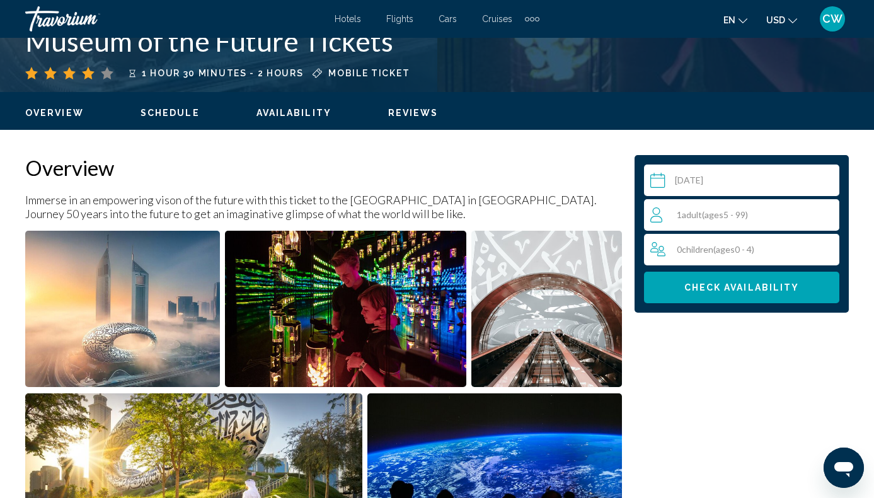
click at [715, 221] on div "1 Adult Adults ( ages 5 - 99)" at bounding box center [745, 214] width 189 height 15
click at [830, 219] on icon "Increment adults" at bounding box center [827, 214] width 11 height 15
click at [825, 252] on icon "Increment children" at bounding box center [827, 248] width 11 height 15
click at [779, 291] on span "Check Availability" at bounding box center [742, 288] width 115 height 10
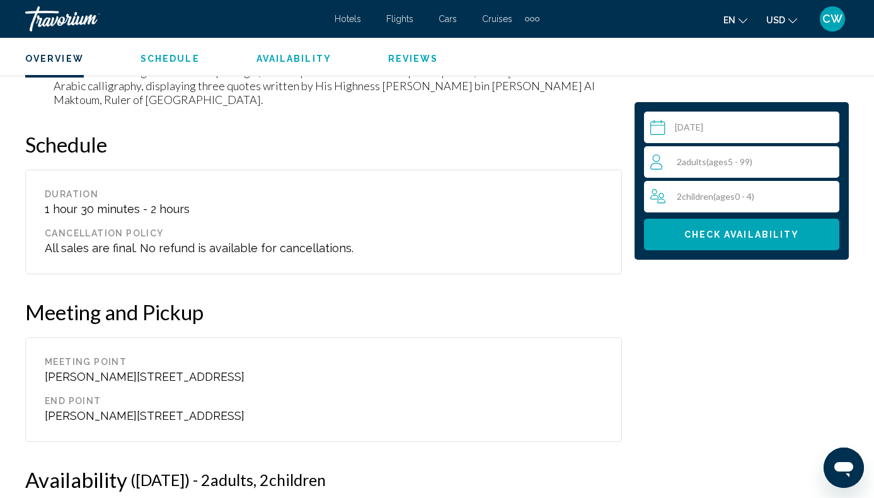
scroll to position [1543, 0]
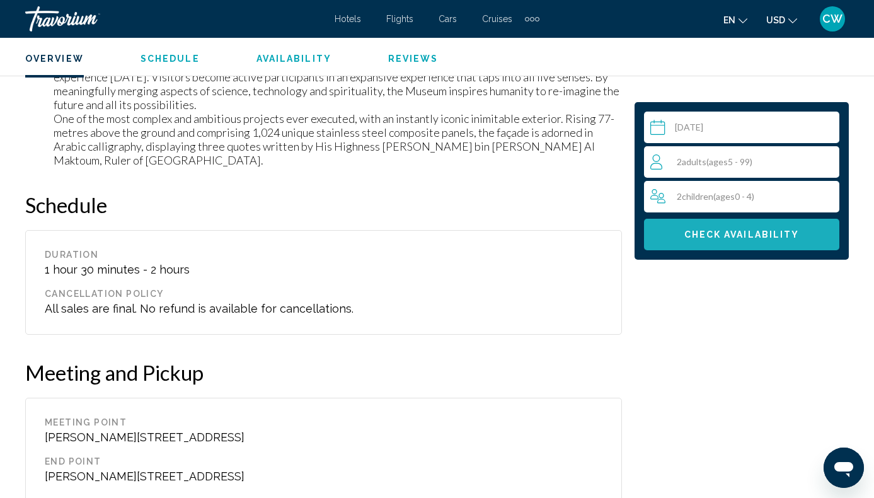
click at [716, 242] on button "Check Availability" at bounding box center [741, 235] width 195 height 32
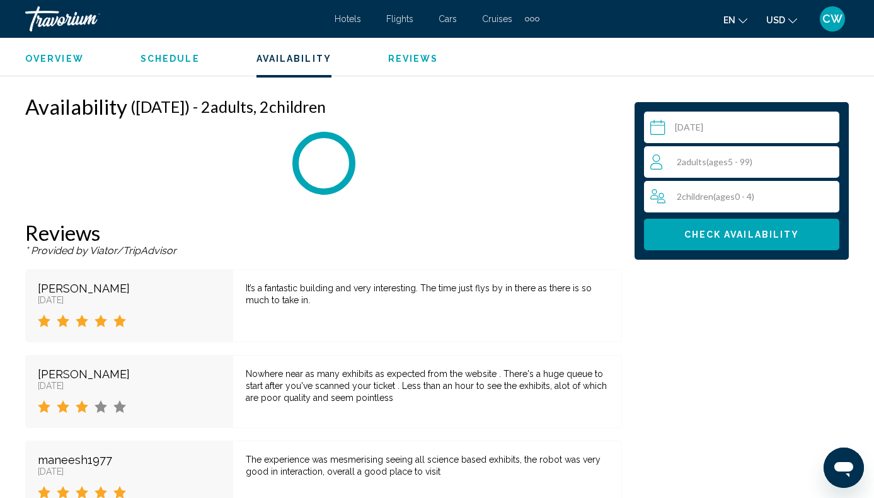
scroll to position [1996, 0]
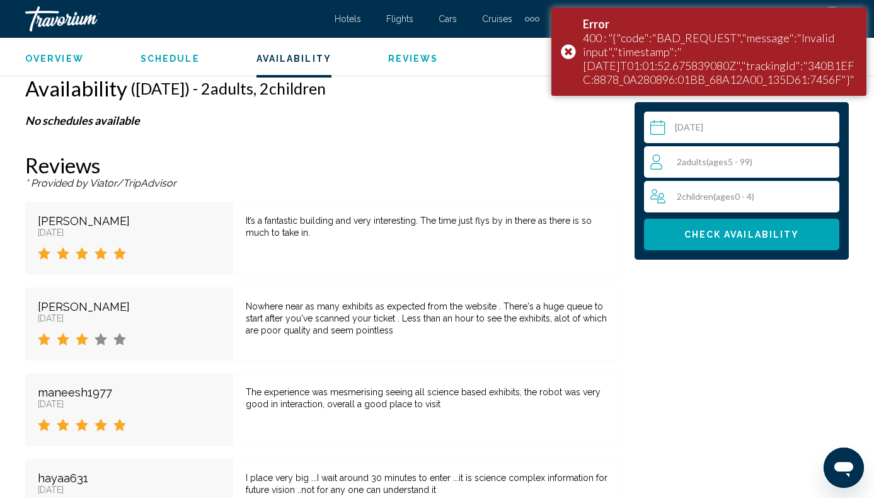
click at [740, 202] on div "2 Child Children ( ages 0 - 4)" at bounding box center [745, 196] width 189 height 15
click at [695, 195] on div "2 Child Children ( ages 0 - 4) min : 0, max : 15" at bounding box center [745, 197] width 189 height 20
click at [656, 198] on icon "Decrement children" at bounding box center [656, 196] width 11 height 15
click at [823, 158] on icon "Increment adults" at bounding box center [827, 161] width 11 height 15
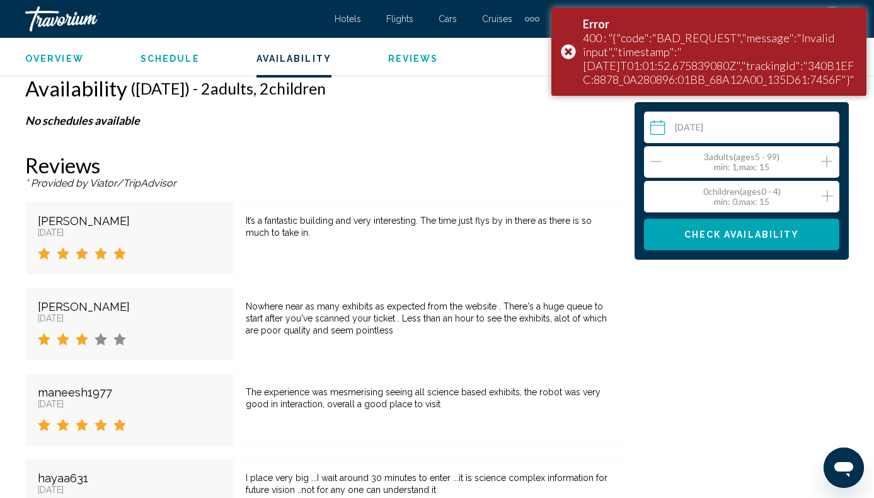
click at [823, 158] on icon "Increment adults" at bounding box center [827, 161] width 11 height 15
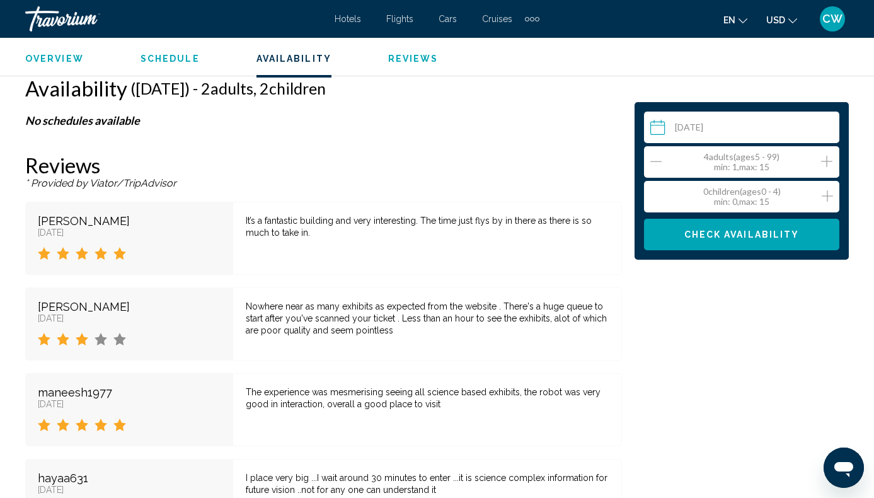
click at [759, 233] on span "Check Availability" at bounding box center [742, 235] width 115 height 10
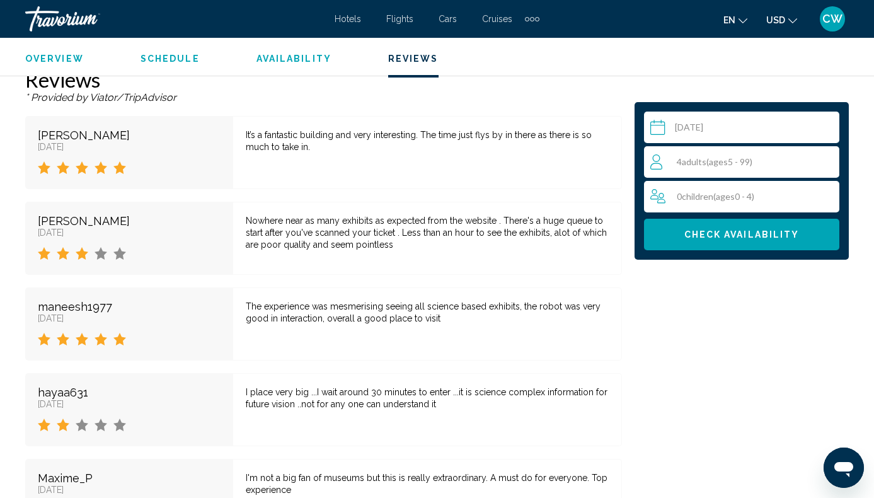
scroll to position [2391, 0]
click at [736, 240] on button "Check Availability" at bounding box center [741, 235] width 195 height 32
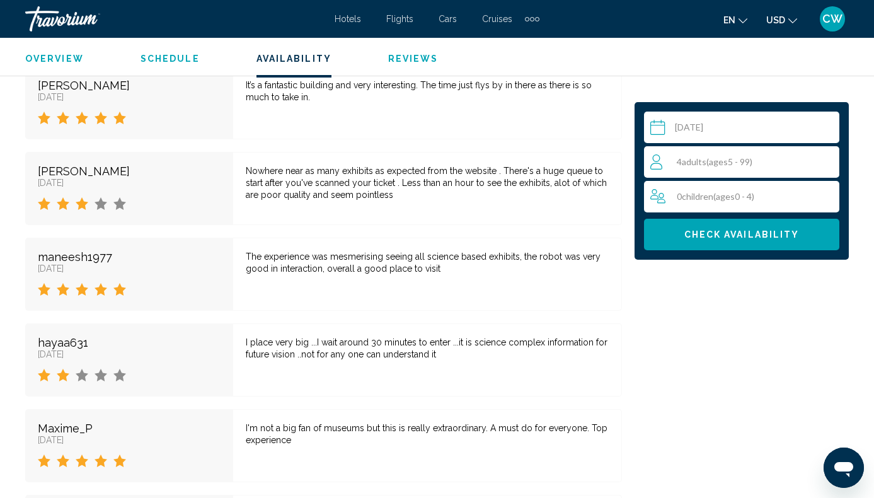
scroll to position [1996, 0]
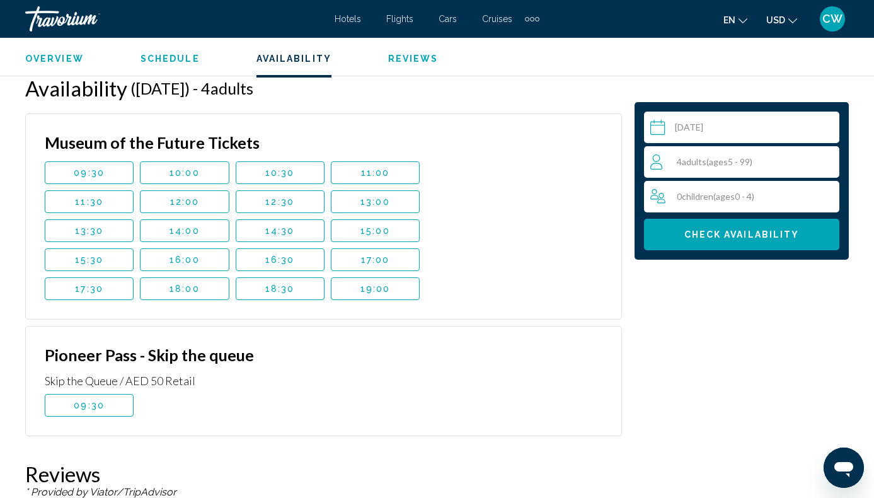
click at [281, 200] on span "12:30" at bounding box center [279, 202] width 29 height 10
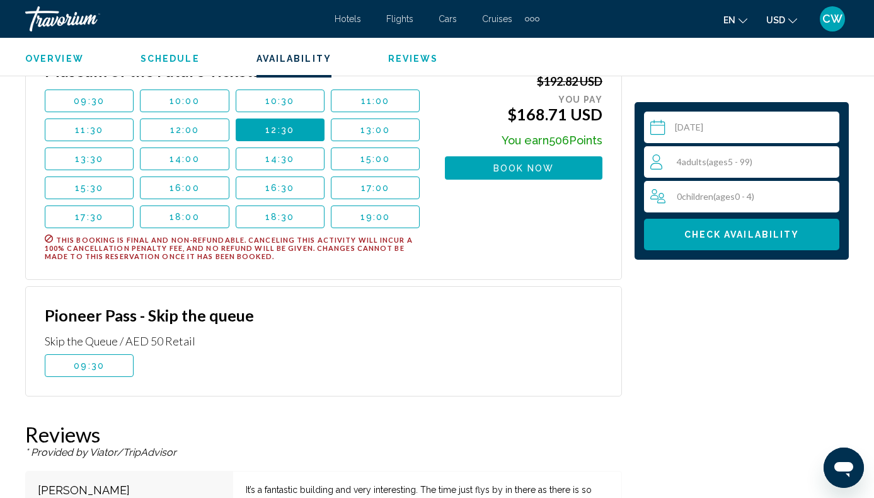
scroll to position [2067, 0]
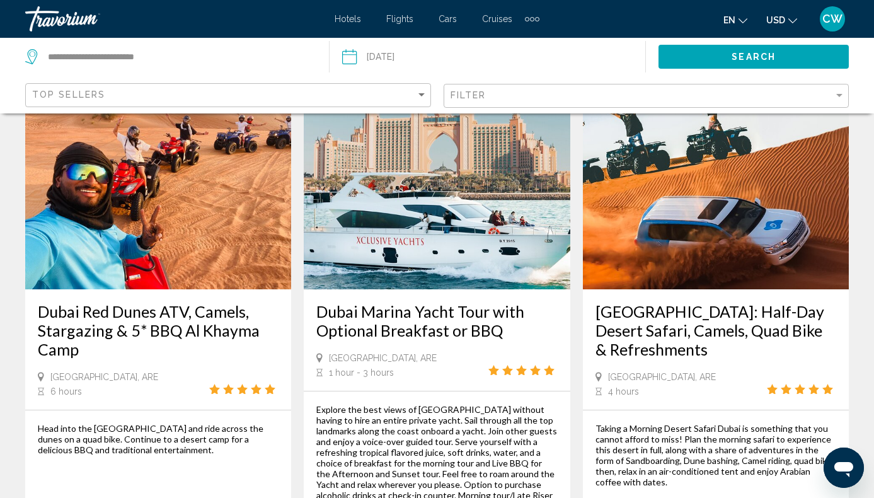
scroll to position [79, 0]
